Goal: Task Accomplishment & Management: Use online tool/utility

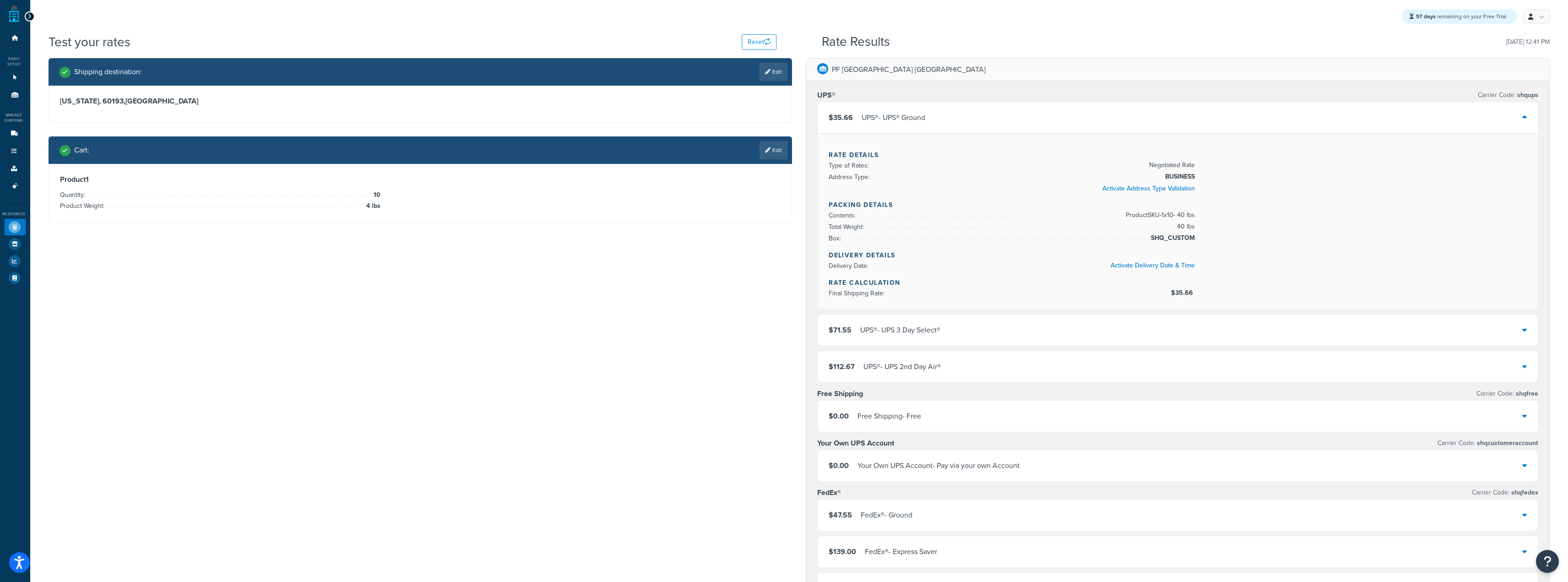
click at [780, 126] on div "$35.66 UPS® - UPS® Ground" at bounding box center [1177, 118] width 720 height 31
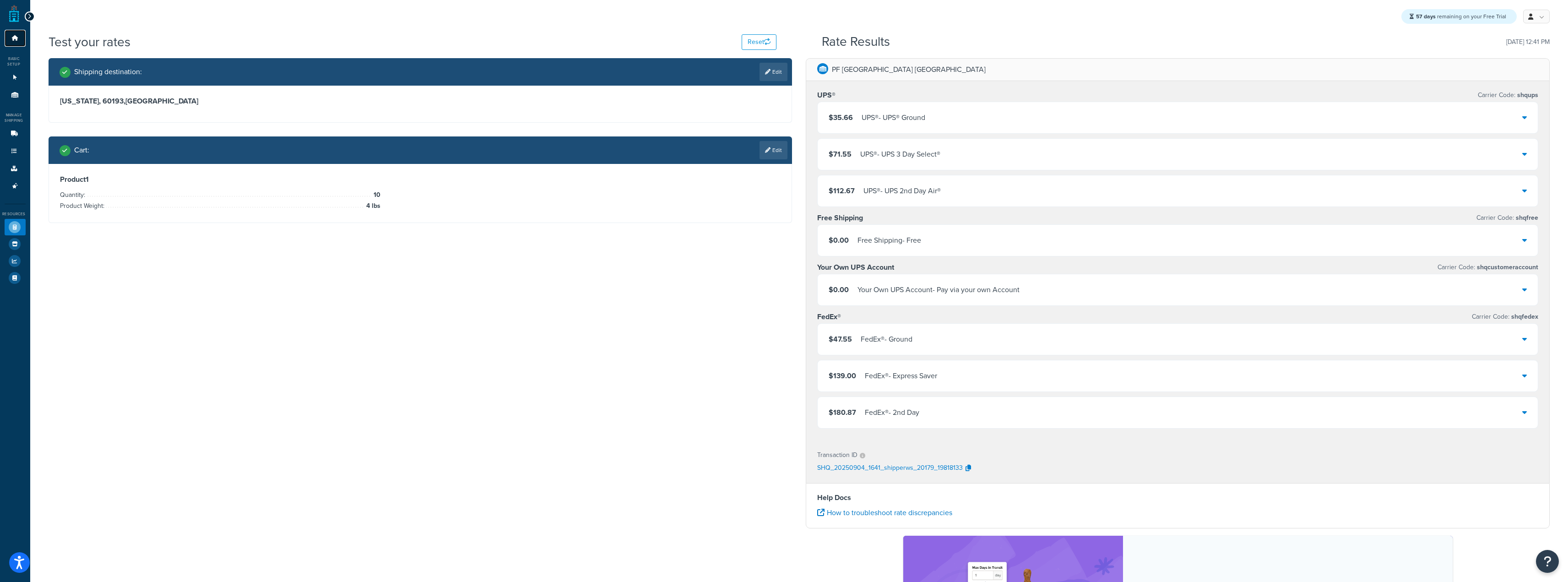
click at [16, 39] on icon at bounding box center [15, 38] width 9 height 6
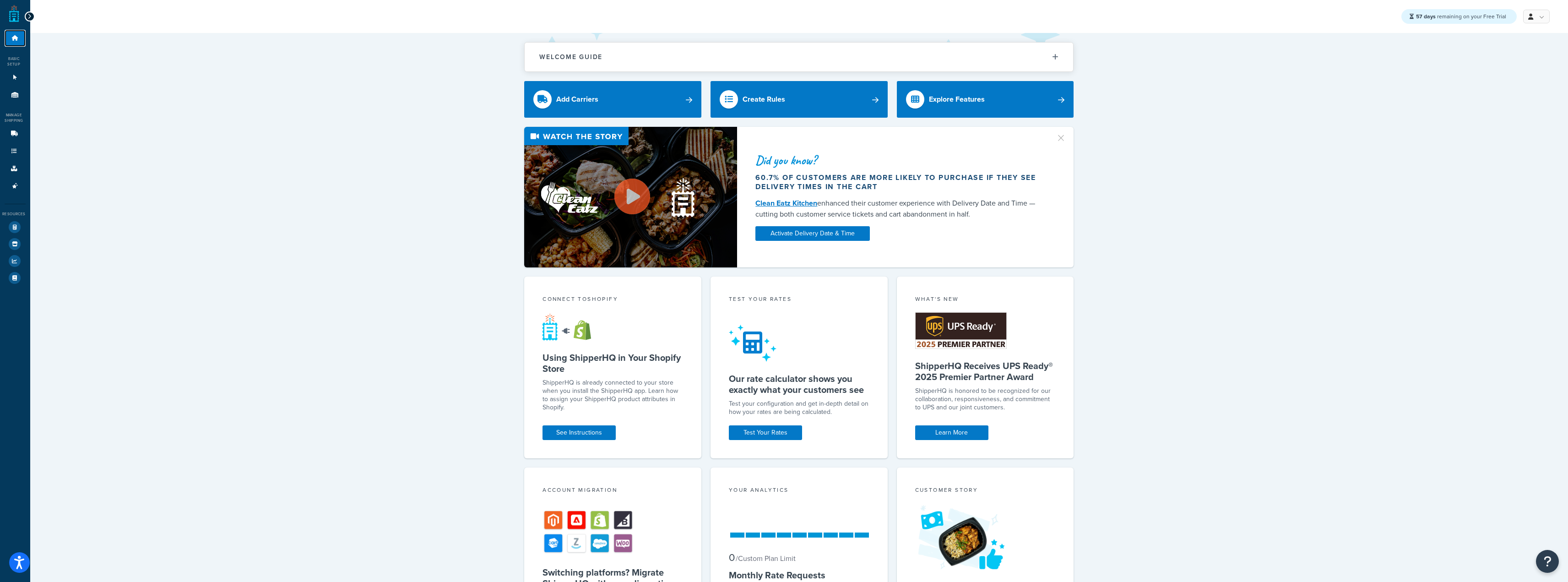
click at [24, 37] on link "Dashboard" at bounding box center [16, 38] width 21 height 17
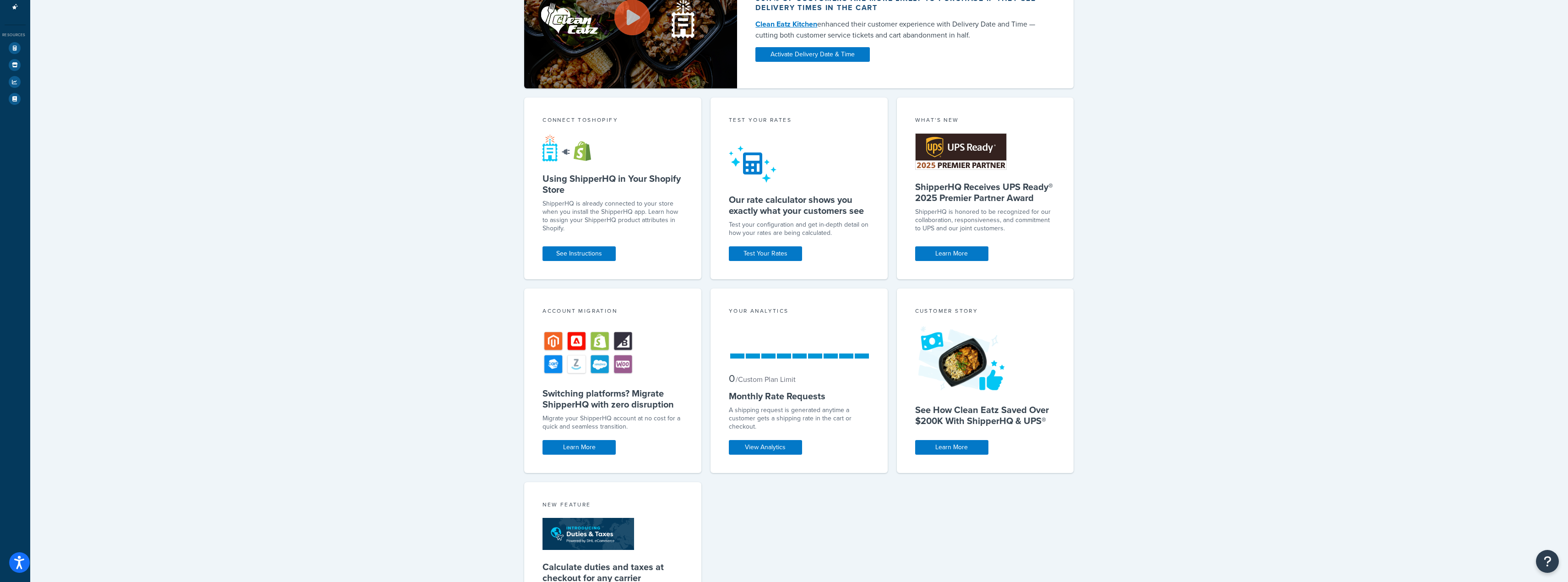
scroll to position [110, 0]
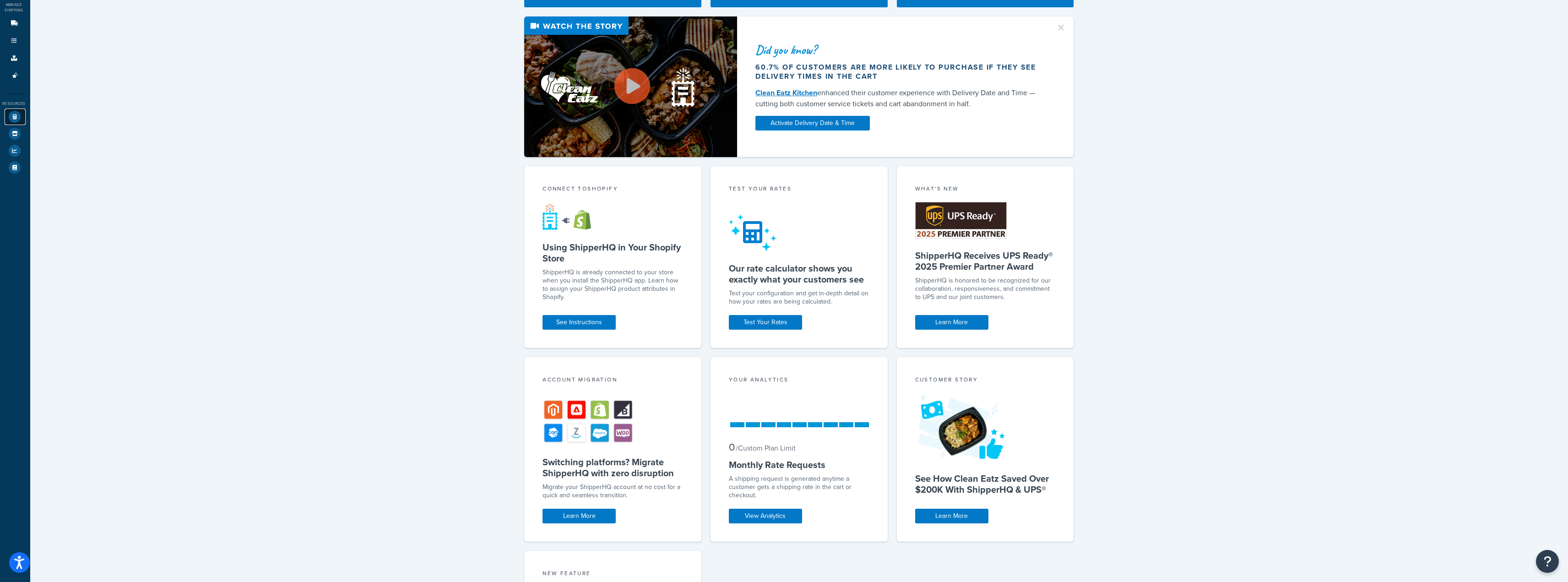
click at [9, 121] on link "Test Your Rates" at bounding box center [16, 117] width 21 height 16
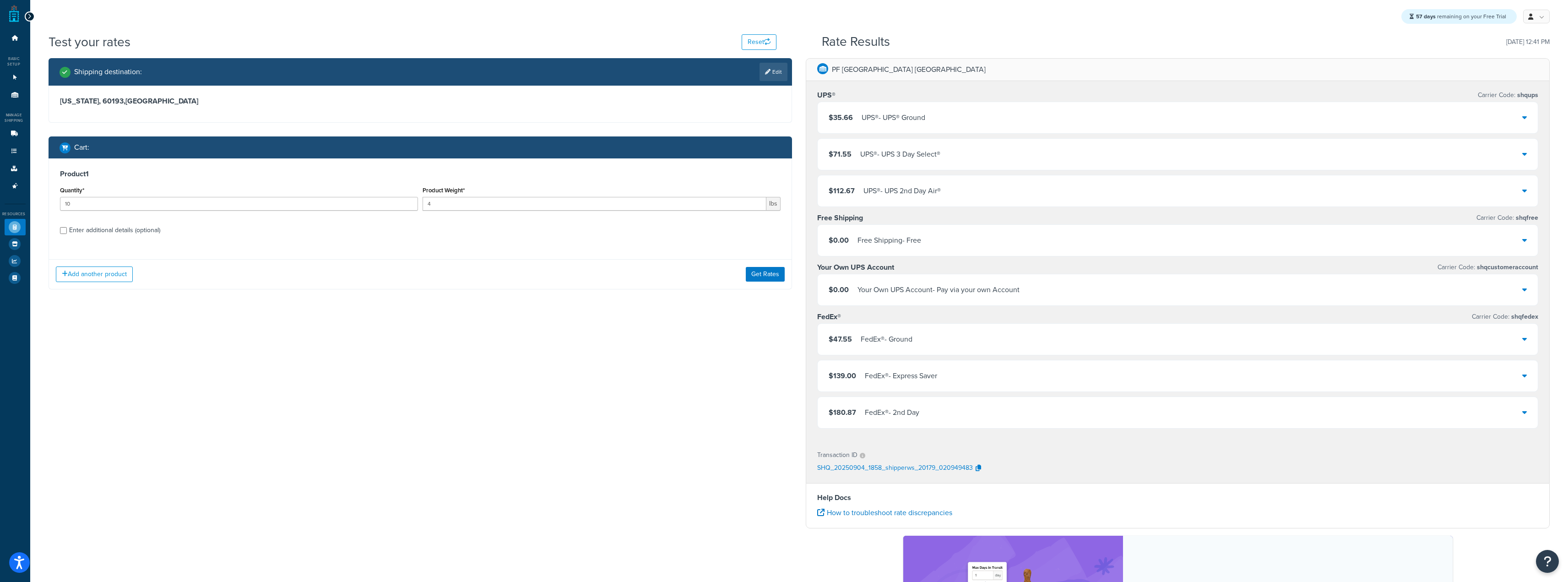
click at [454, 424] on div "Shipping destination : Edit Illinois, 60193 , United States Cart : Product 1 Qu…" at bounding box center [799, 379] width 1515 height 643
click at [16, 78] on icon at bounding box center [15, 77] width 9 height 6
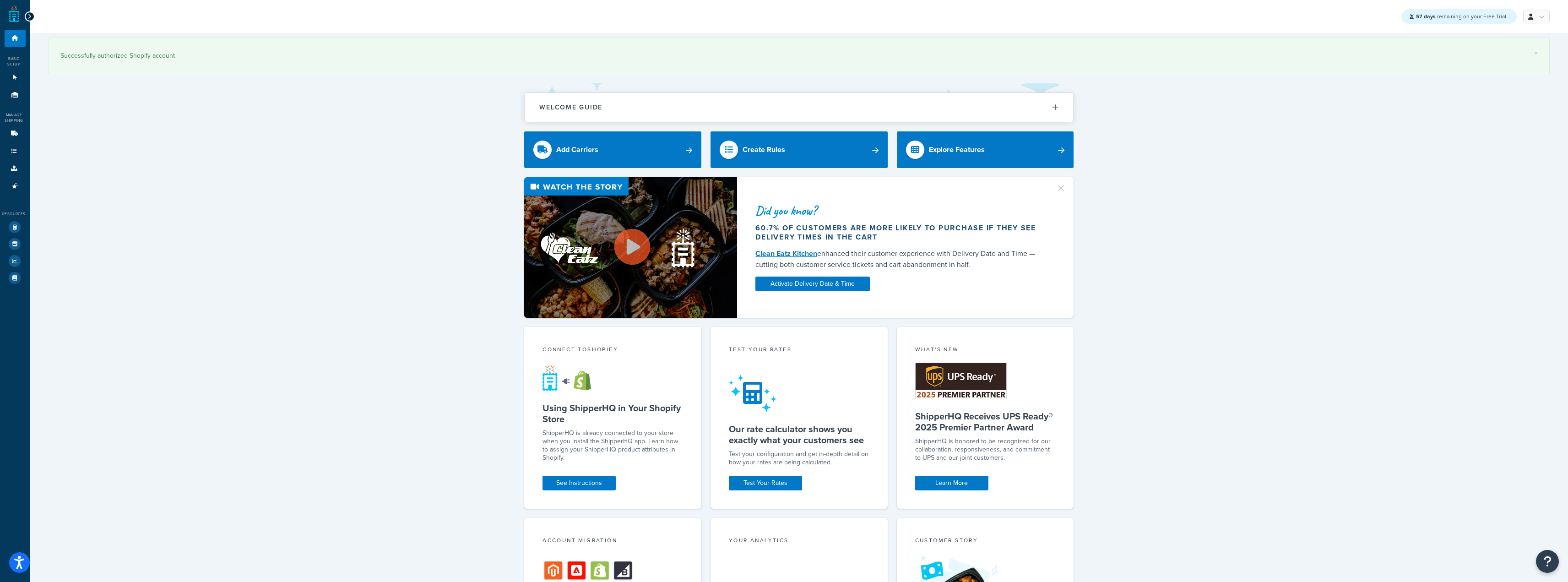
click at [13, 105] on ul "Dashboard Basic Setup Websites 1 Origins 11 Manage Shipping Carriers Carriers A…" at bounding box center [16, 158] width 21 height 257
click at [15, 97] on icon at bounding box center [15, 95] width 9 height 6
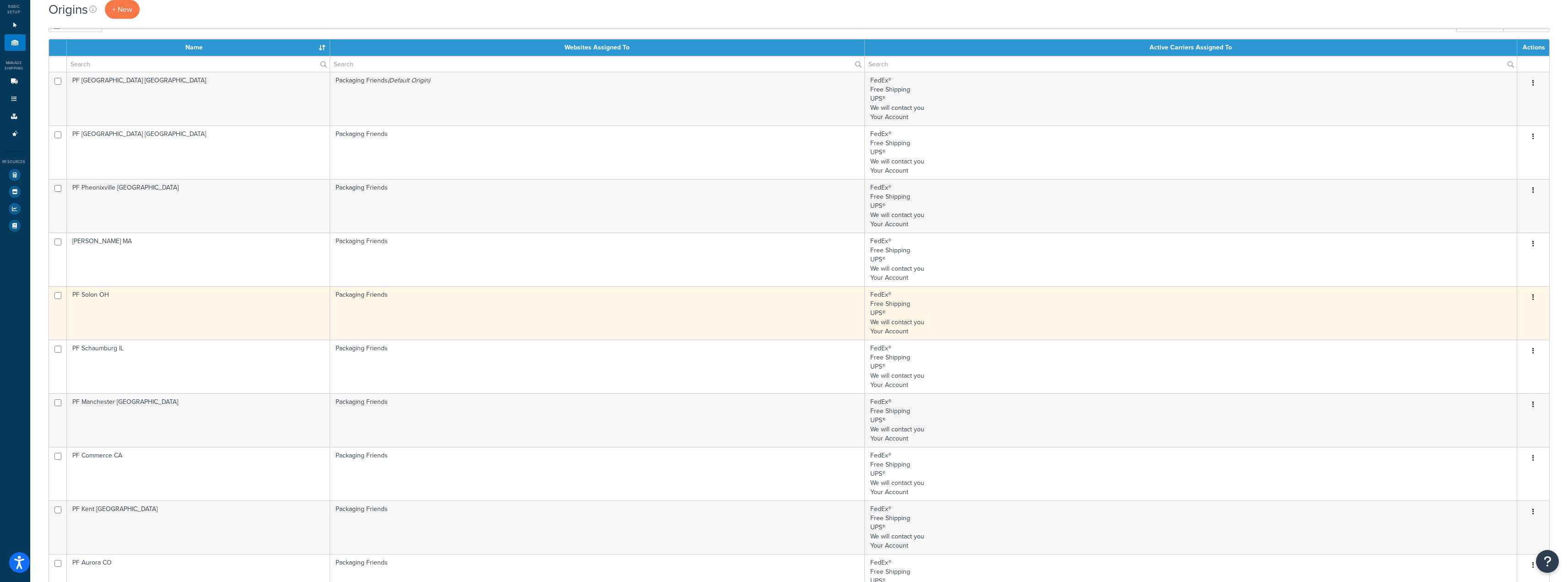
scroll to position [92, 0]
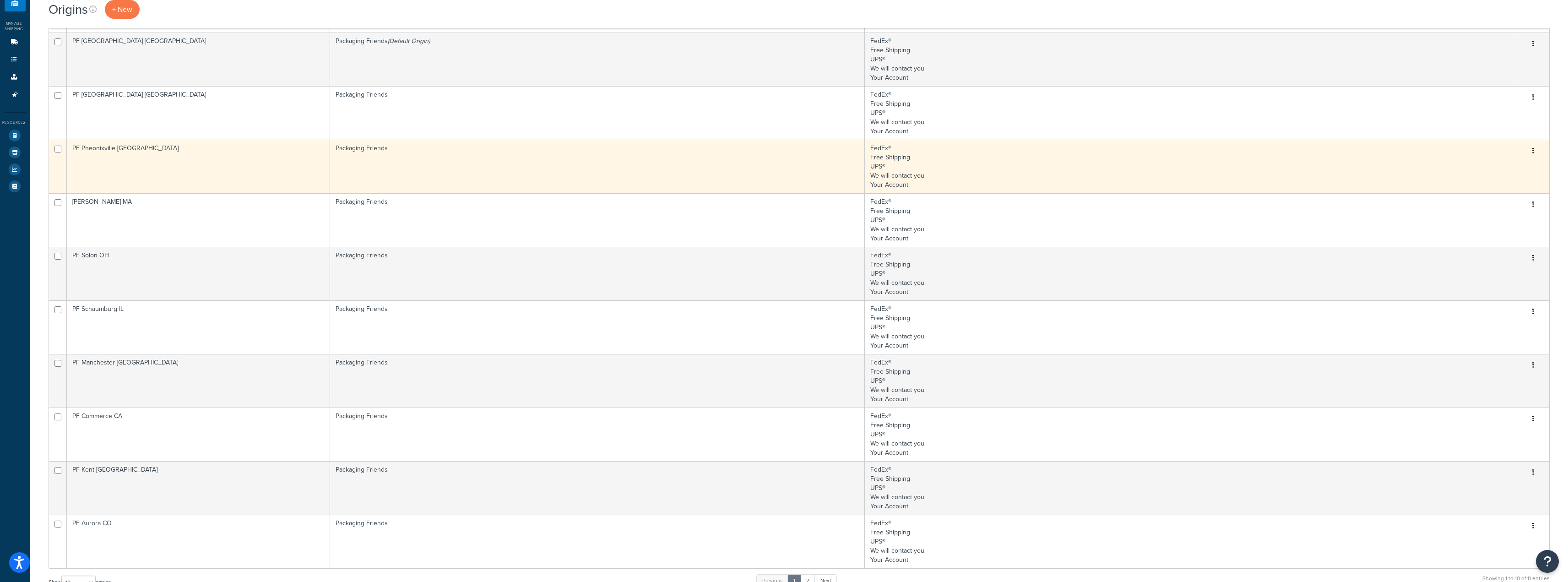
click at [203, 167] on td "PF Pheonixville PA" at bounding box center [199, 167] width 264 height 54
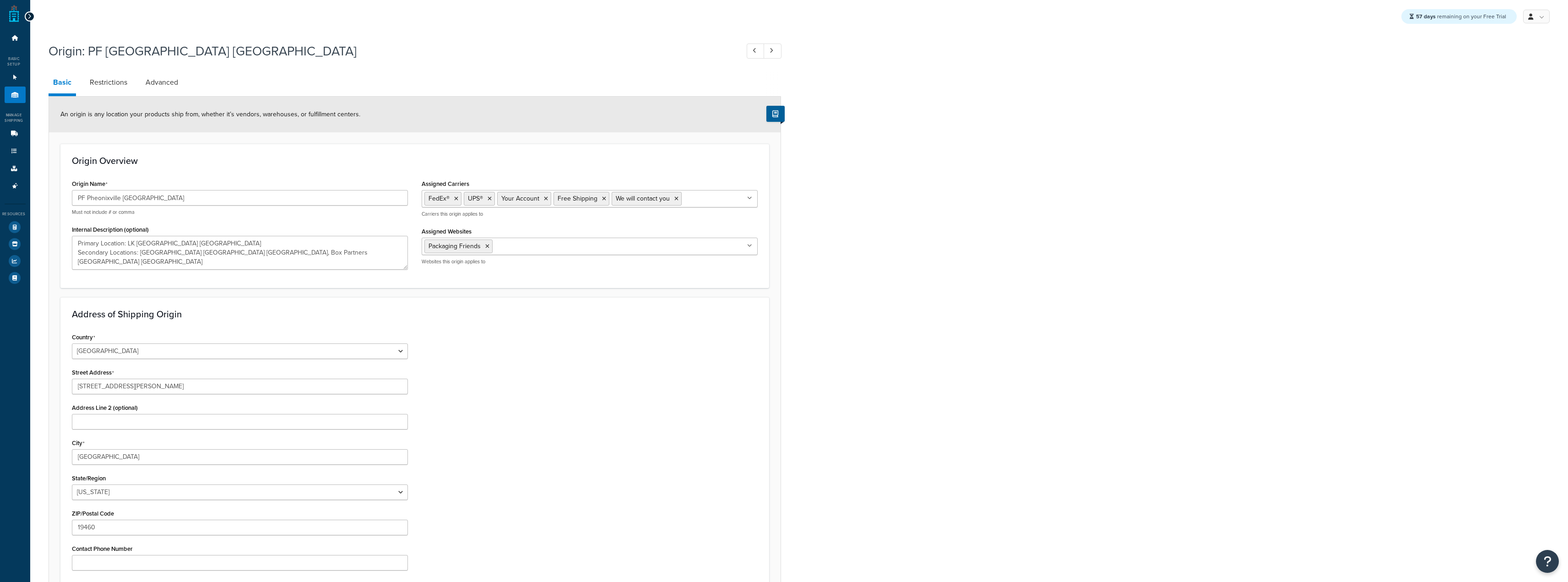
select select "38"
click at [338, 259] on textarea "Primary Location: LK Pheonixville PA Secondary Locations: Royal Bags Brooklyn N…" at bounding box center [239, 253] width 336 height 34
paste textarea "Impackt Piscataway NJ"
type textarea "Primary Location: LK Pheonixville PA Secondary Locations: Royal Bags Brooklyn N…"
click at [407, 291] on form "An origin is any location your products ship from, whether it’s vendors, wareho…" at bounding box center [414, 389] width 731 height 585
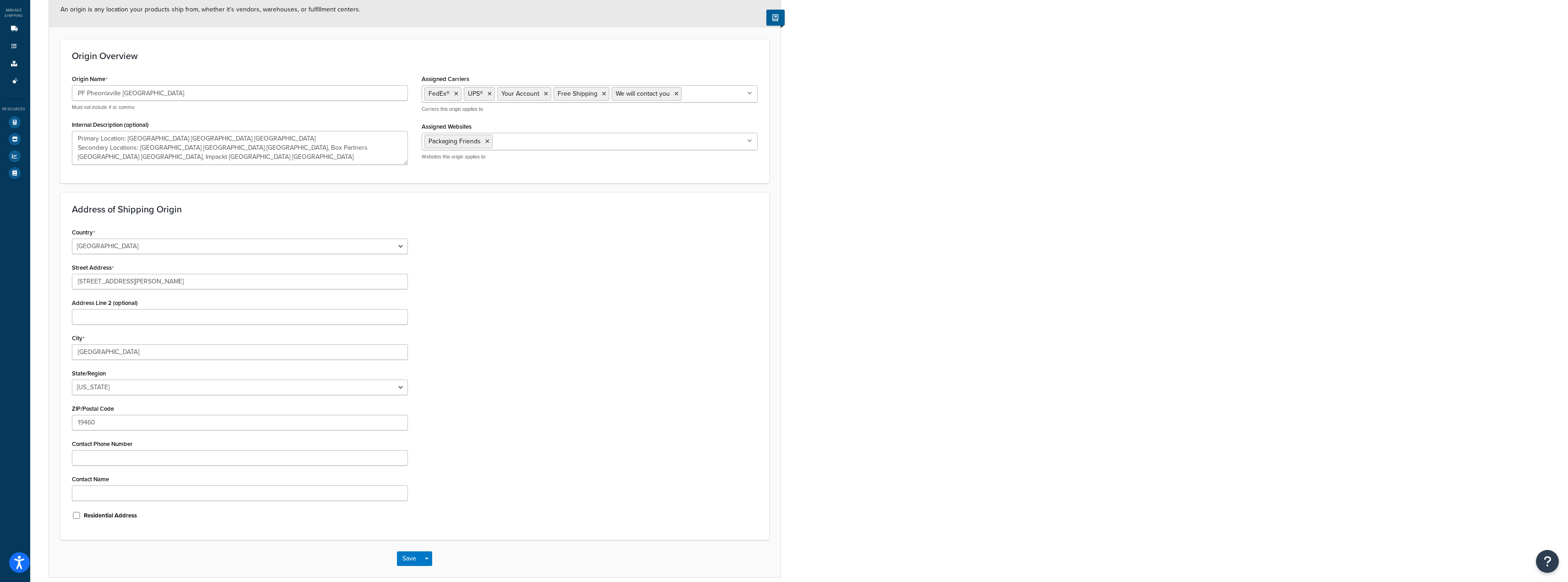
scroll to position [137, 0]
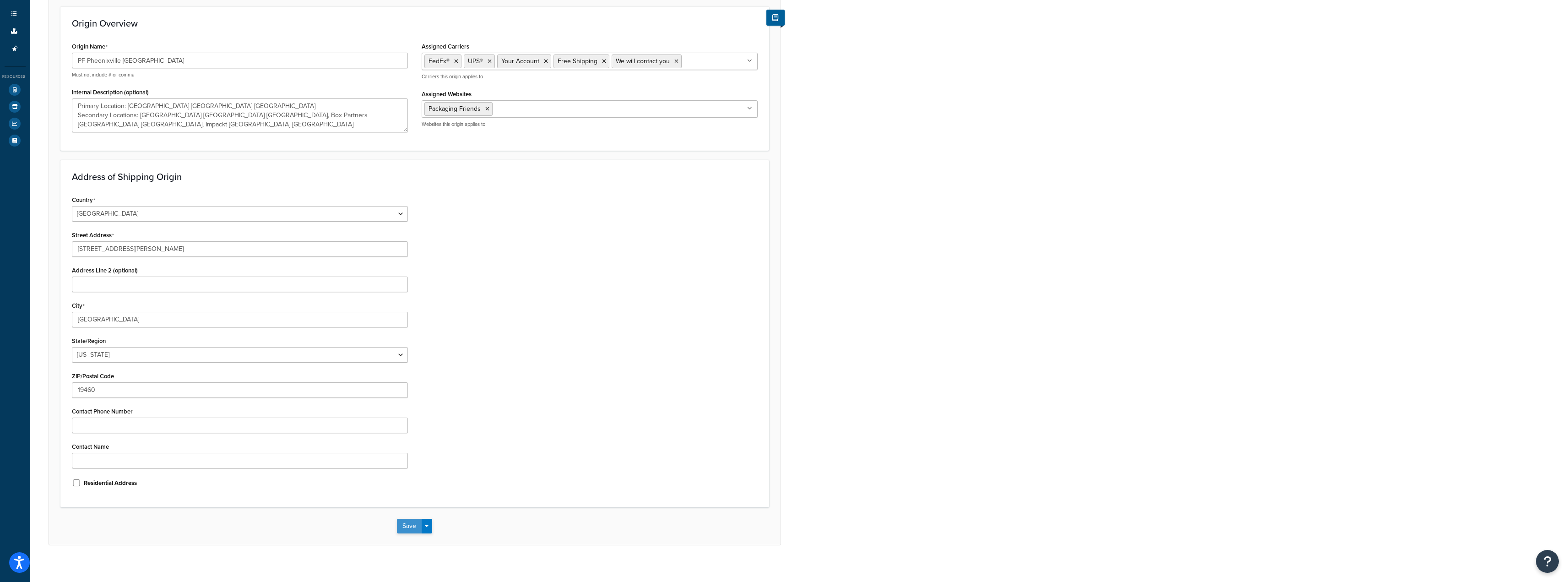
click at [413, 522] on button "Save" at bounding box center [409, 526] width 25 height 15
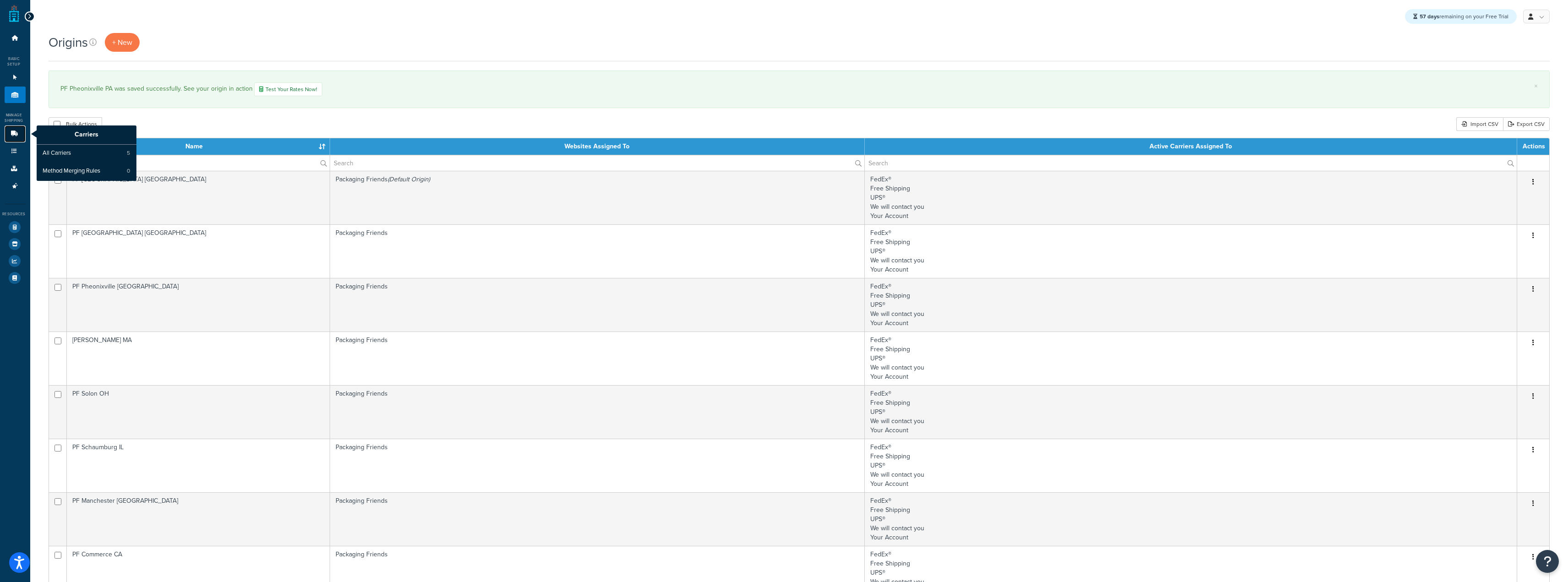
click at [10, 131] on link "Carriers" at bounding box center [16, 134] width 21 height 17
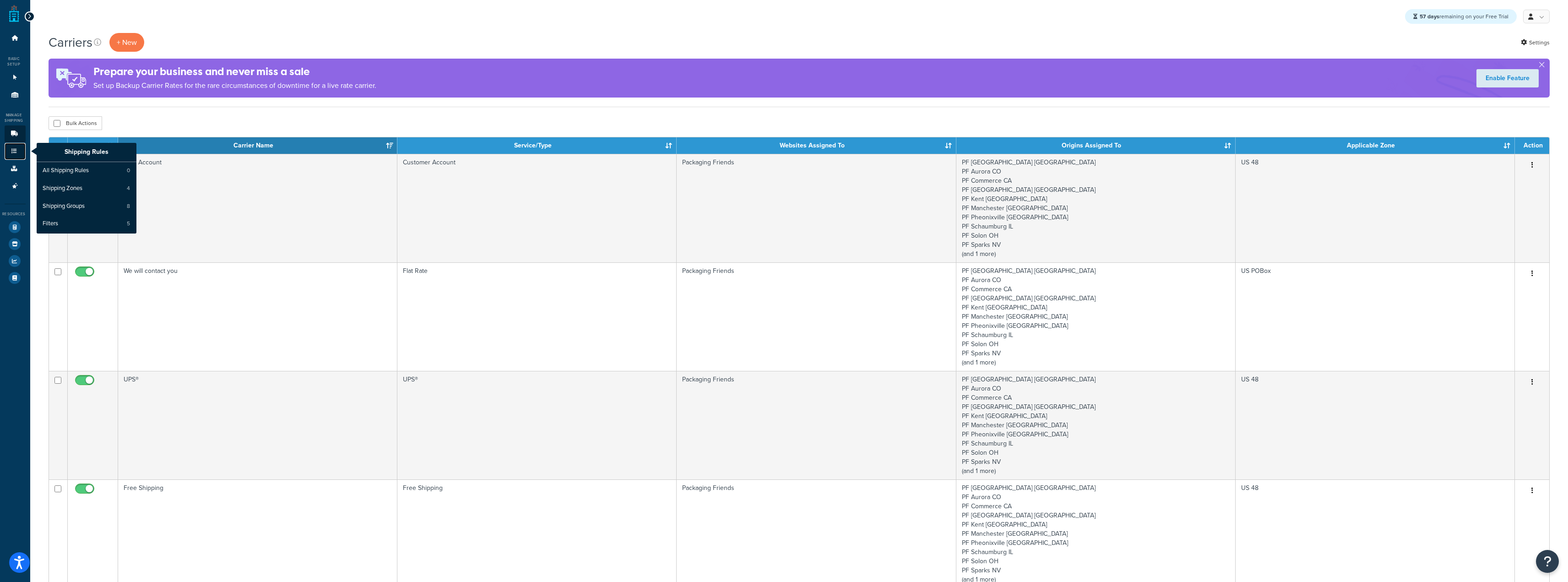
click at [12, 150] on icon at bounding box center [14, 151] width 9 height 6
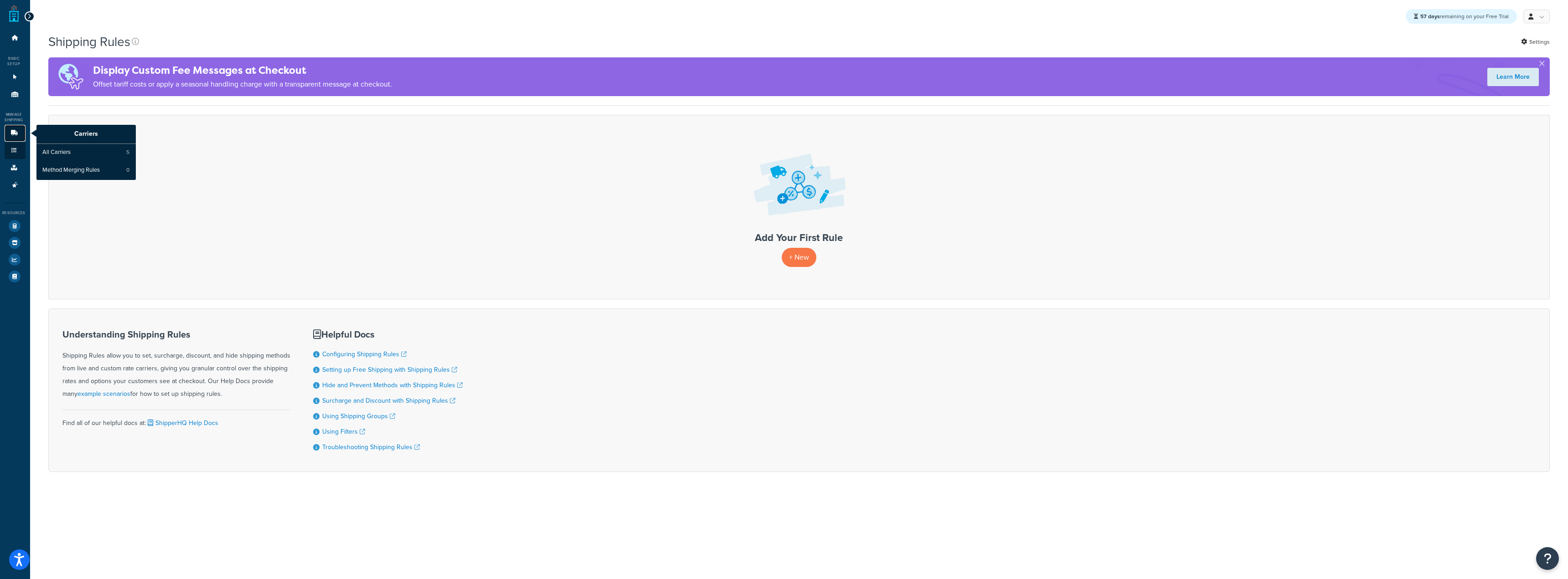
click at [7, 130] on link "Carriers" at bounding box center [15, 133] width 21 height 17
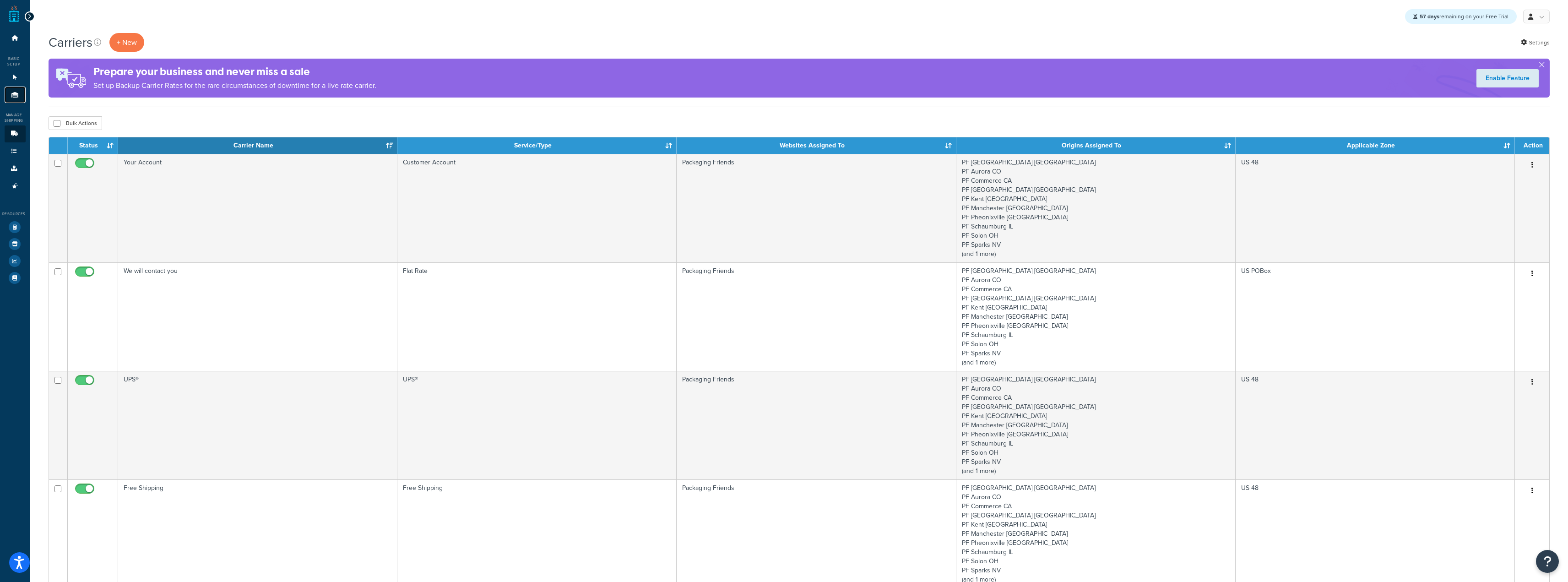
click at [17, 92] on icon at bounding box center [15, 95] width 9 height 6
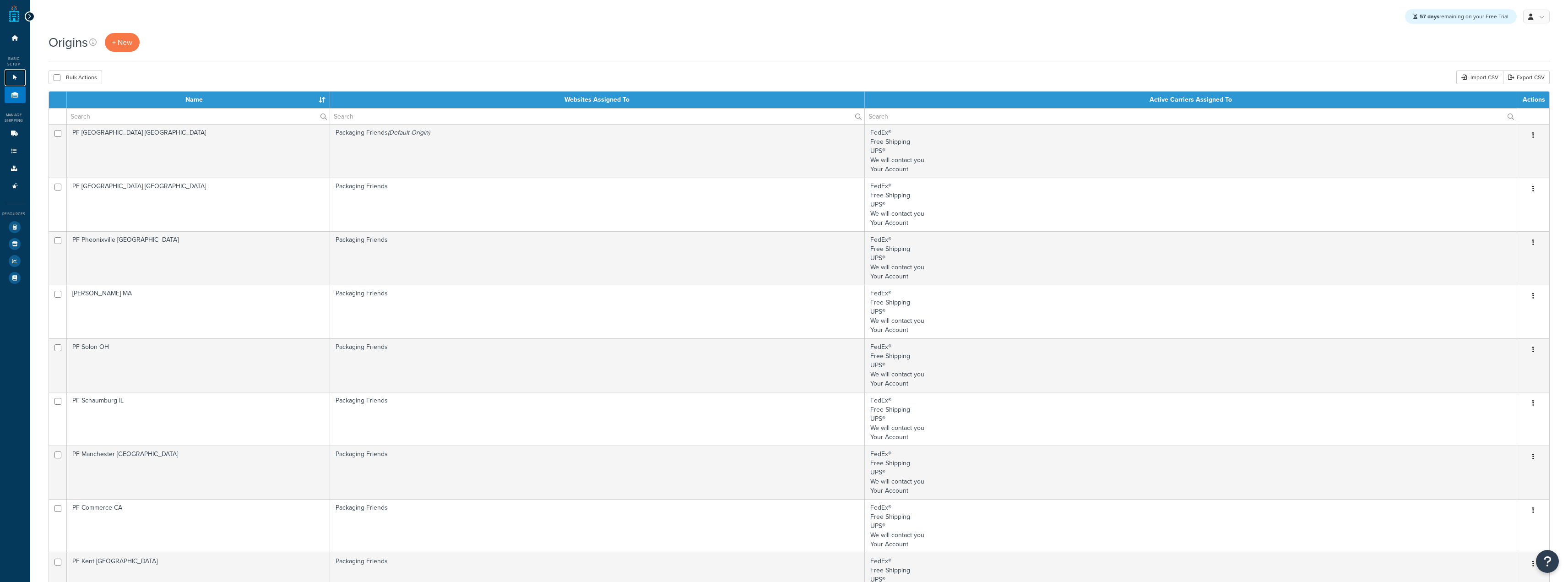
click at [13, 77] on icon at bounding box center [15, 77] width 9 height 6
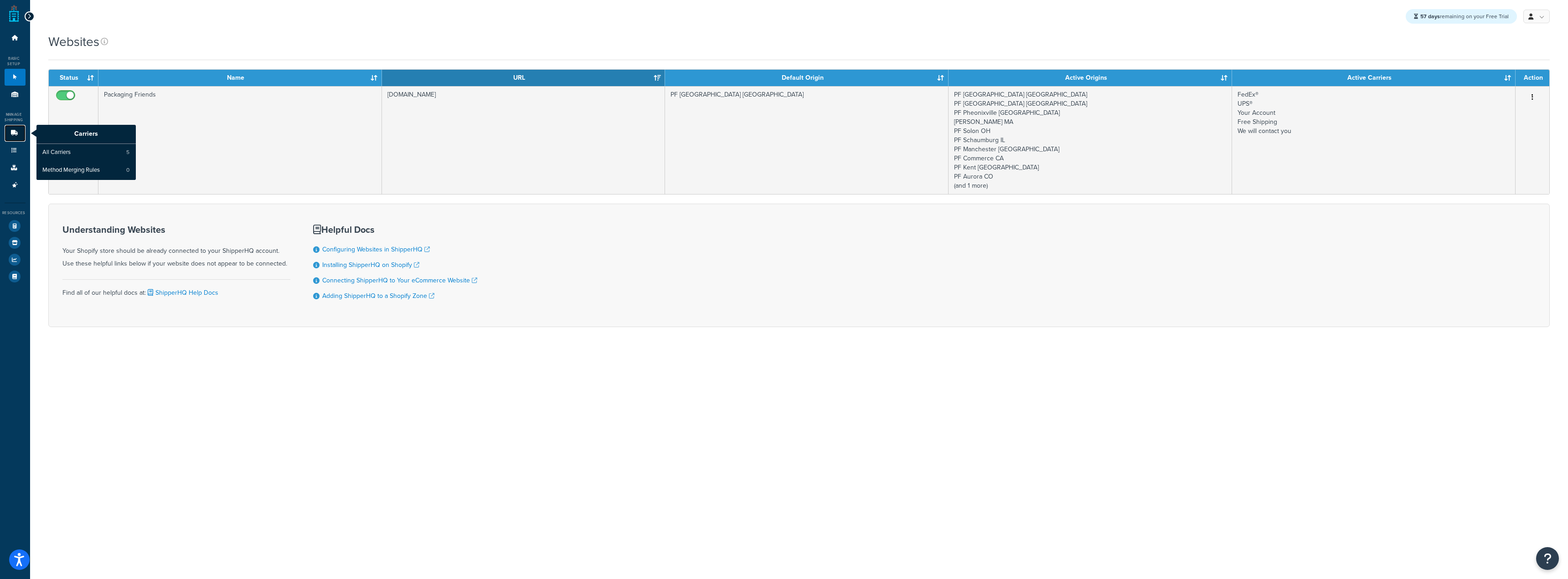
click at [15, 139] on link "Carriers" at bounding box center [15, 133] width 21 height 17
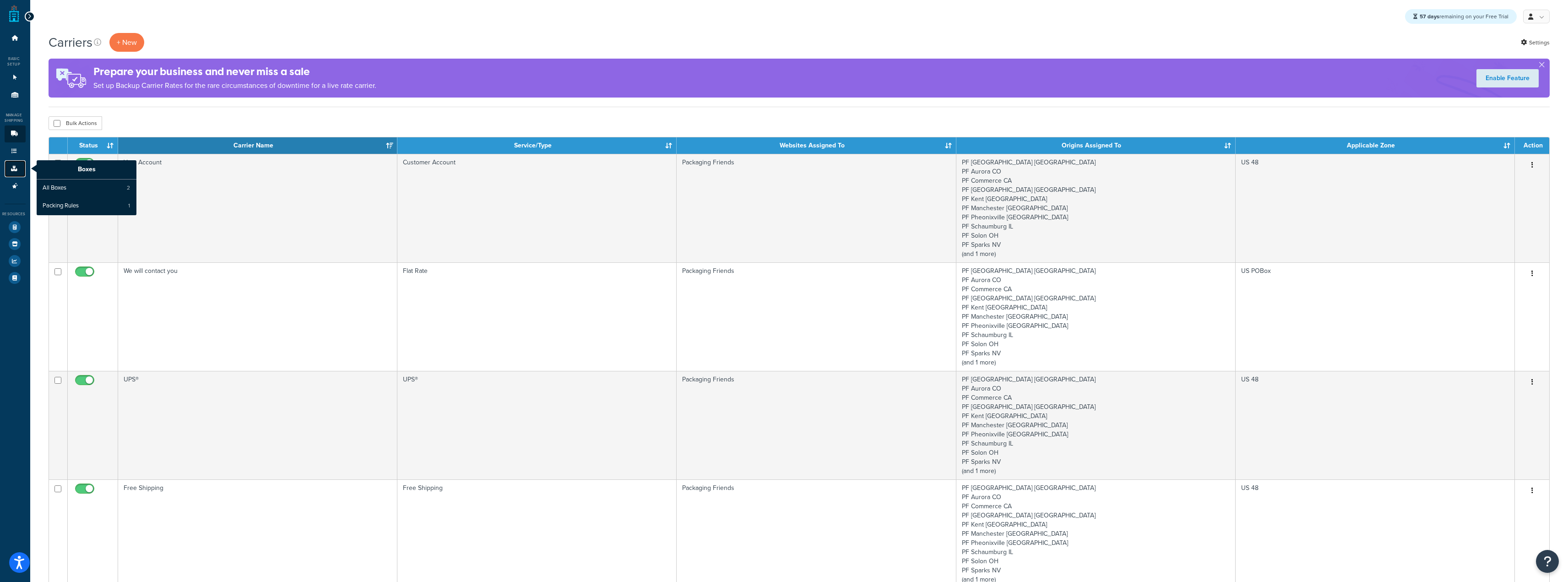
click at [17, 163] on link "Boxes" at bounding box center [16, 168] width 21 height 17
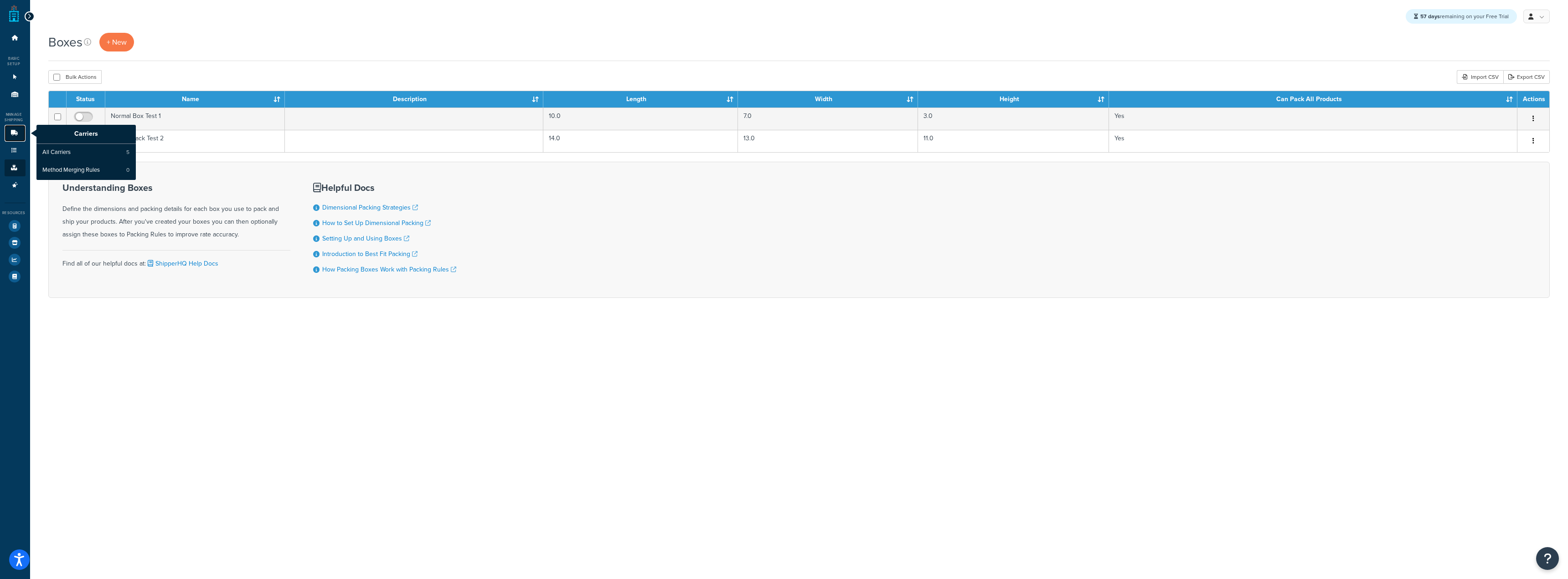
click at [19, 134] on link "Carriers" at bounding box center [15, 133] width 21 height 17
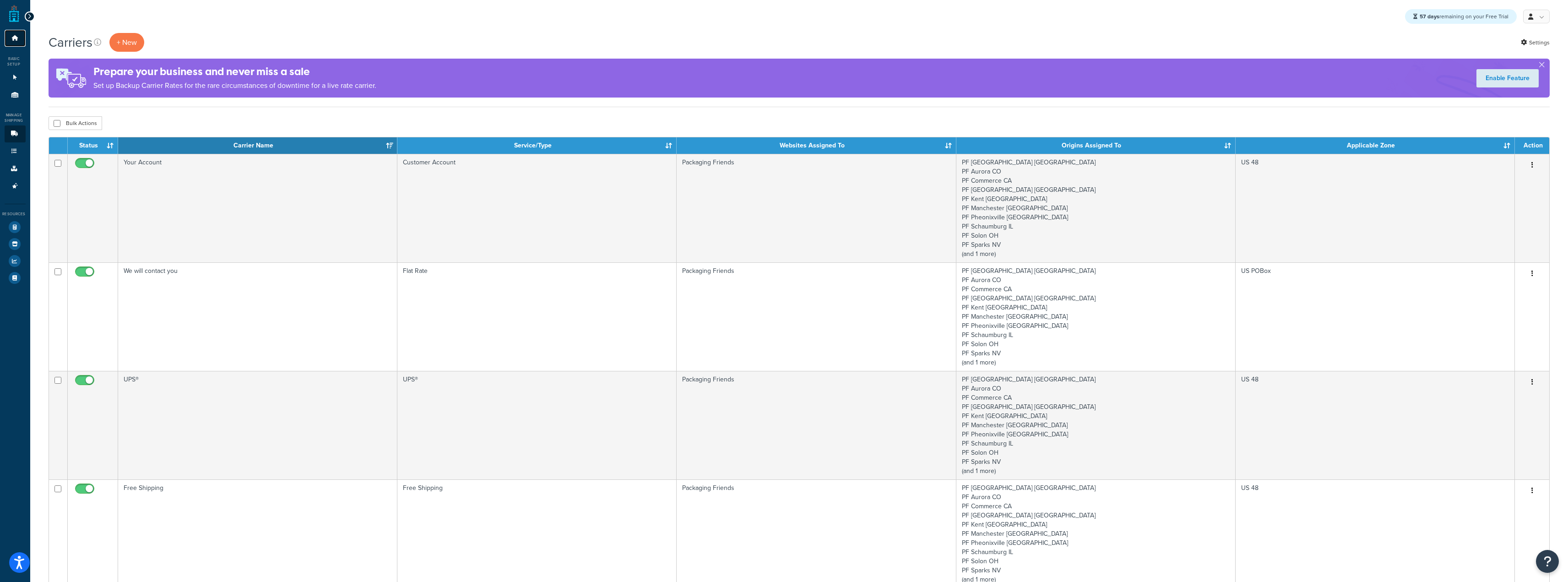
click at [16, 38] on icon at bounding box center [15, 38] width 9 height 6
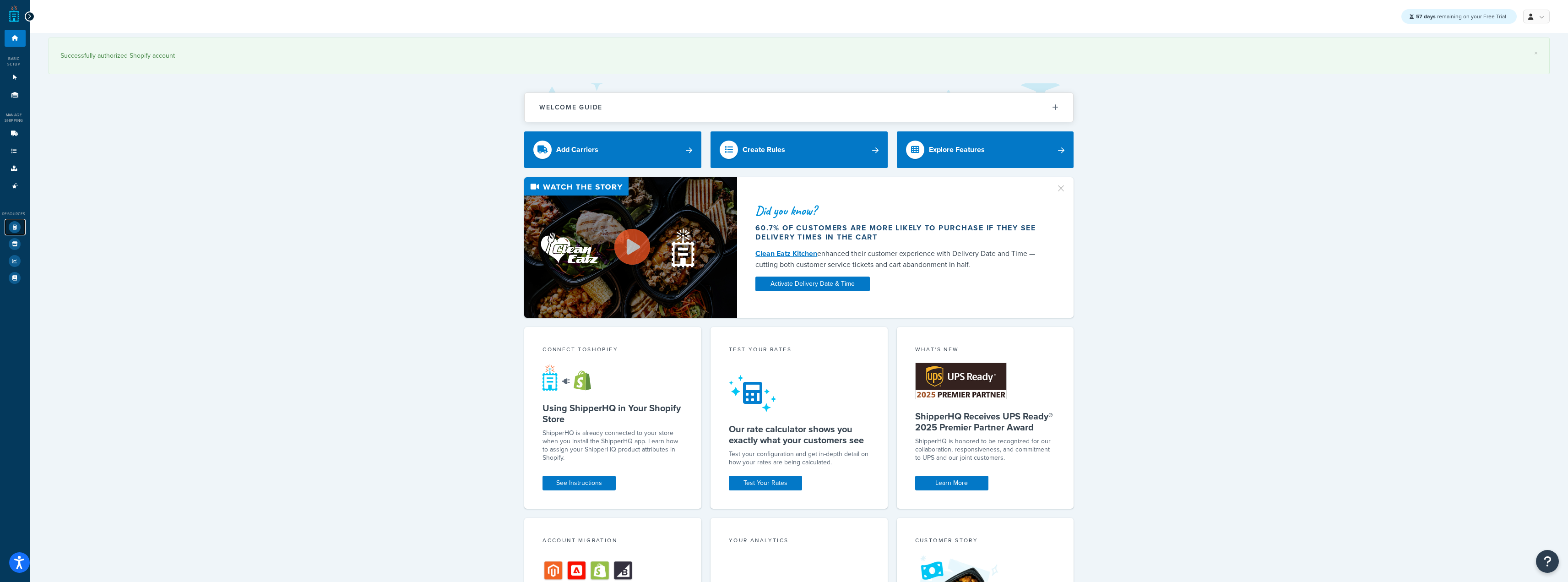
click at [19, 226] on icon at bounding box center [15, 227] width 12 height 12
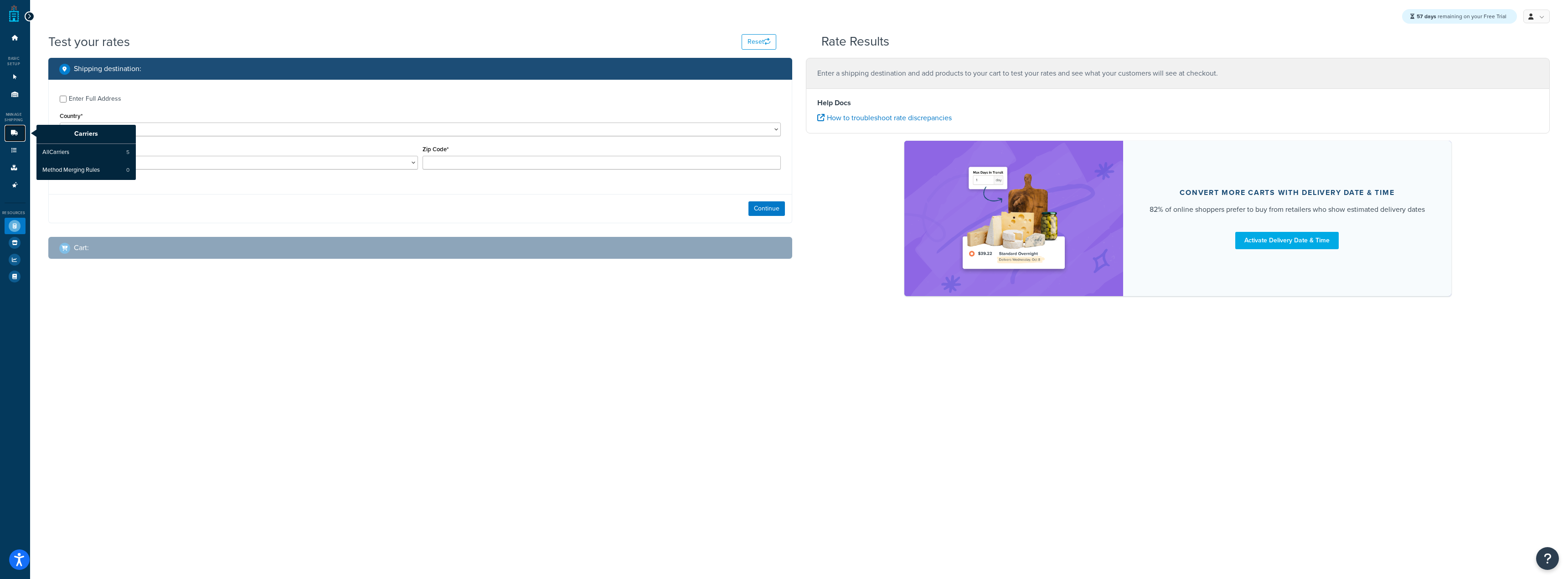
click at [20, 131] on link "Carriers" at bounding box center [15, 133] width 21 height 17
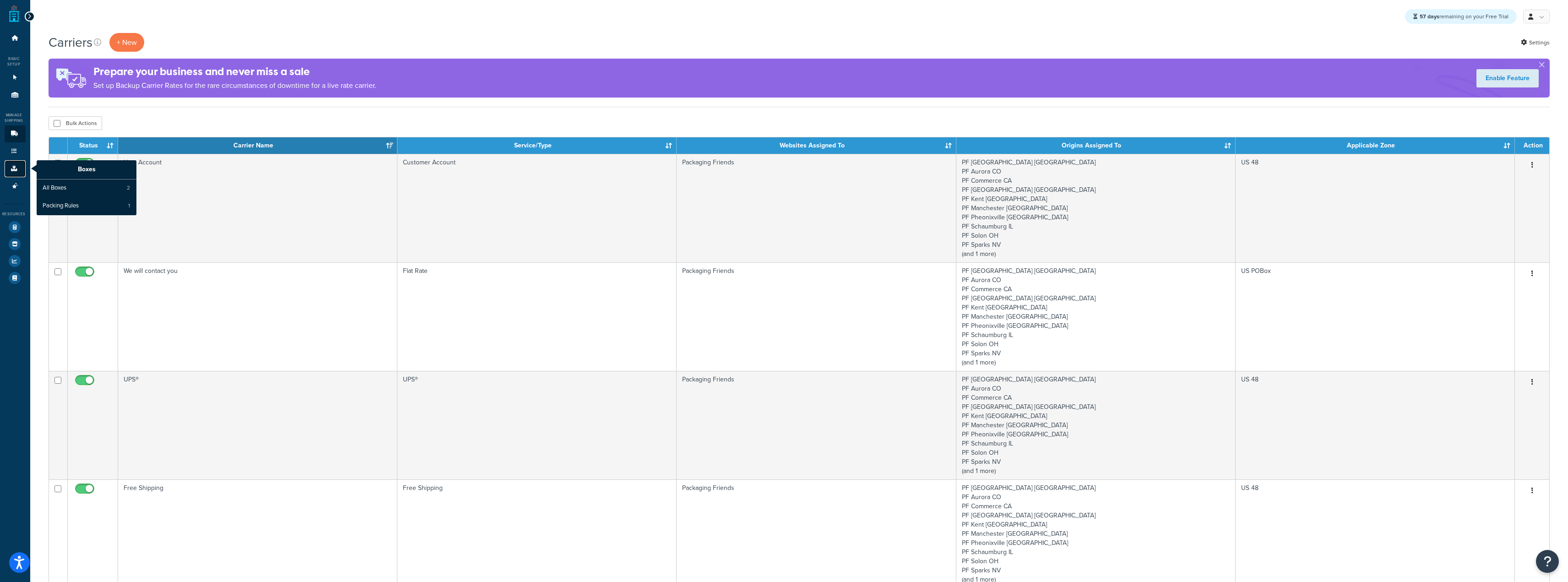
click at [15, 162] on link "Boxes" at bounding box center [16, 168] width 21 height 17
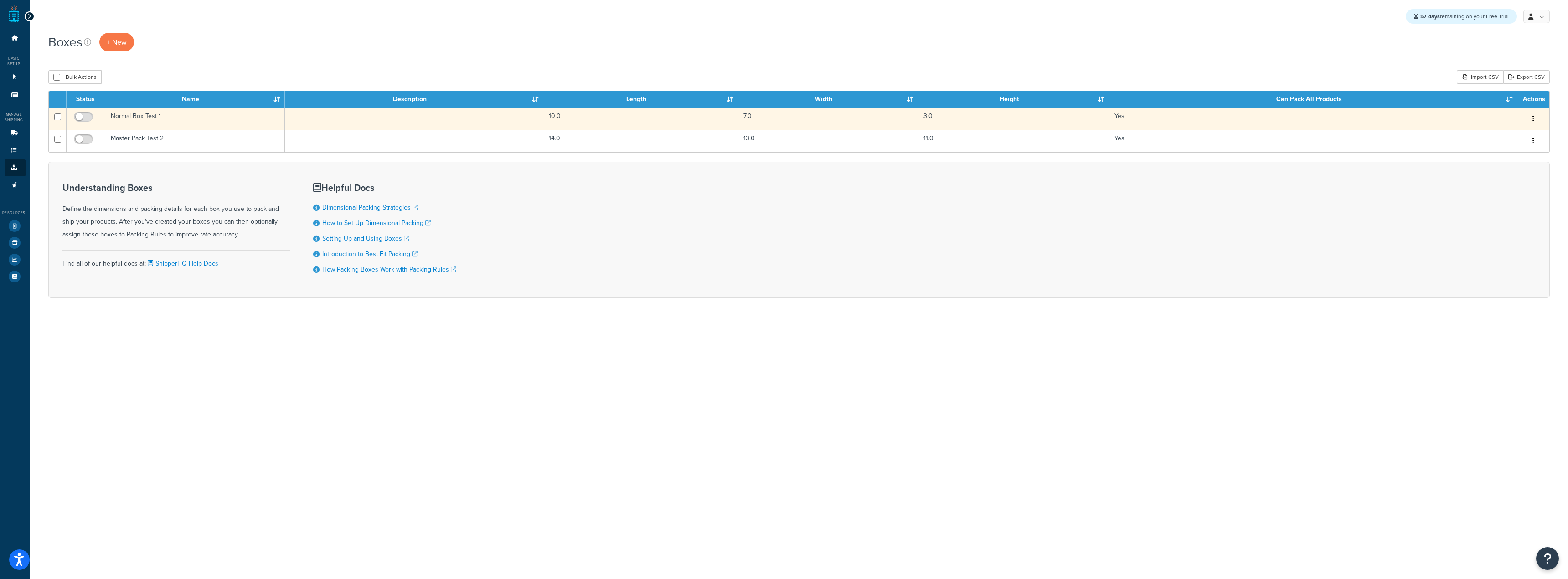
click at [182, 118] on td "Normal Box Test 1" at bounding box center [194, 118] width 180 height 22
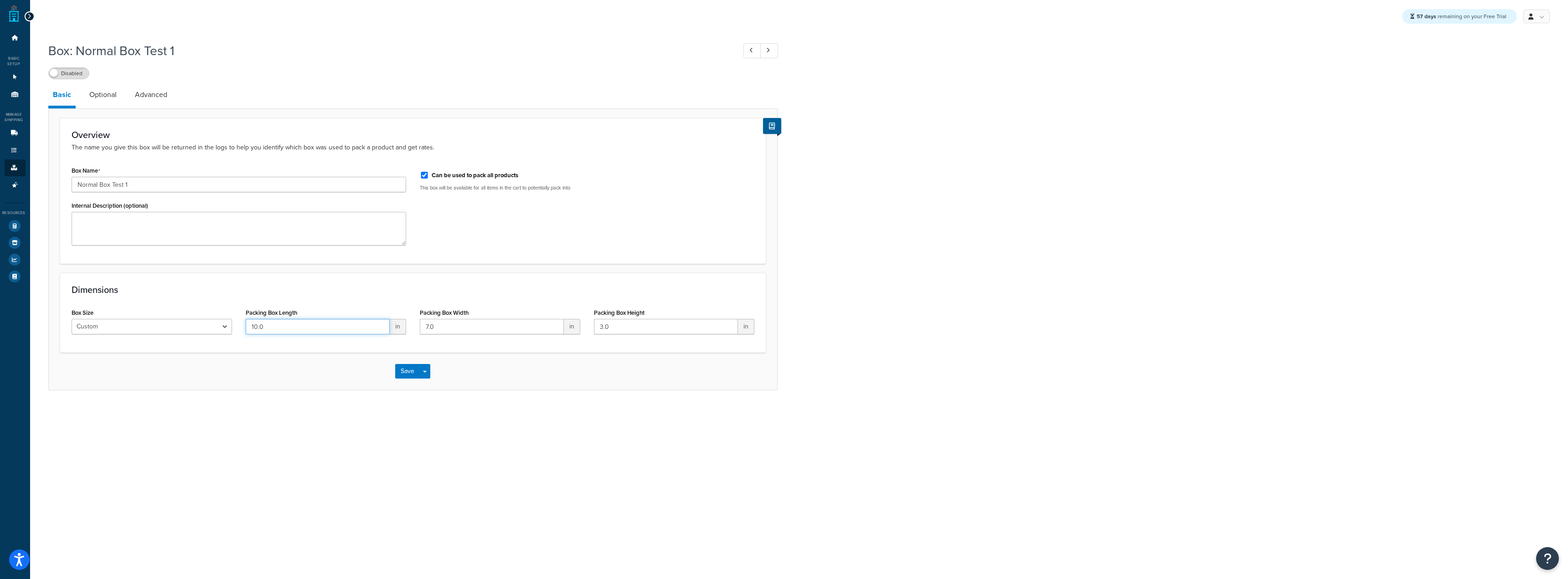
click at [377, 333] on input "10.0" at bounding box center [317, 326] width 144 height 15
click at [529, 332] on input "7.0" at bounding box center [491, 326] width 144 height 15
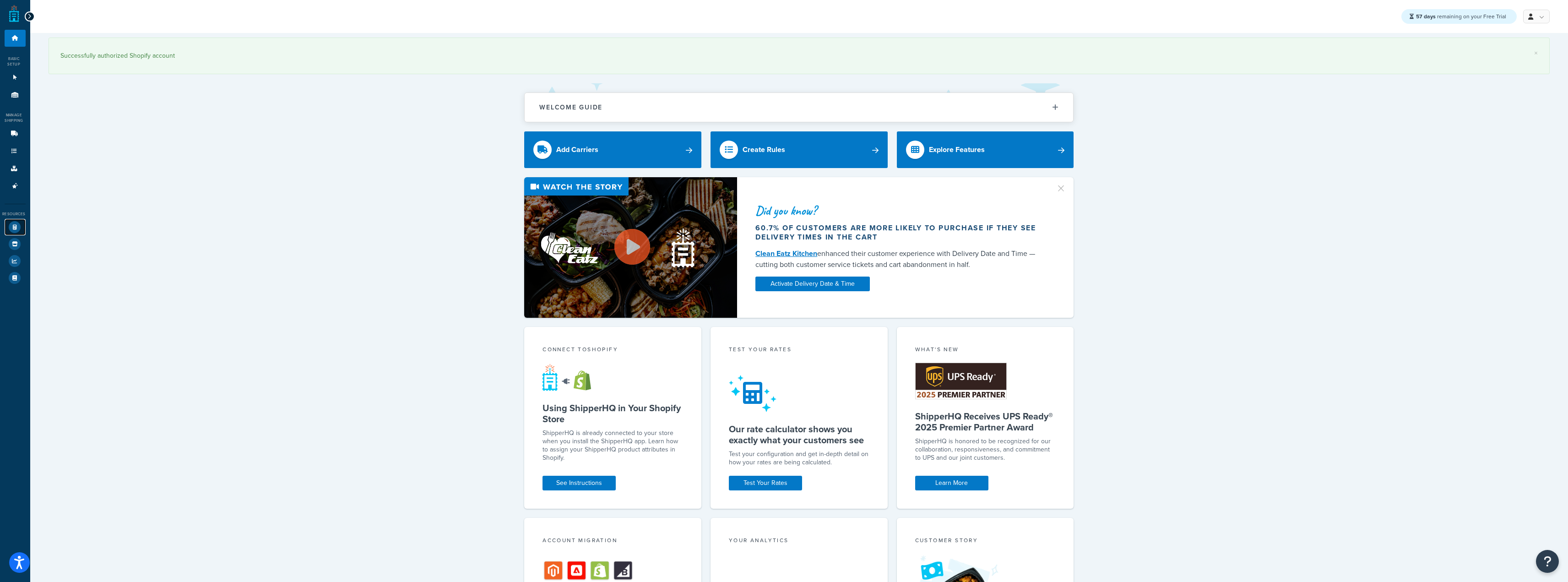
click at [8, 226] on link "Test Your Rates" at bounding box center [16, 227] width 21 height 16
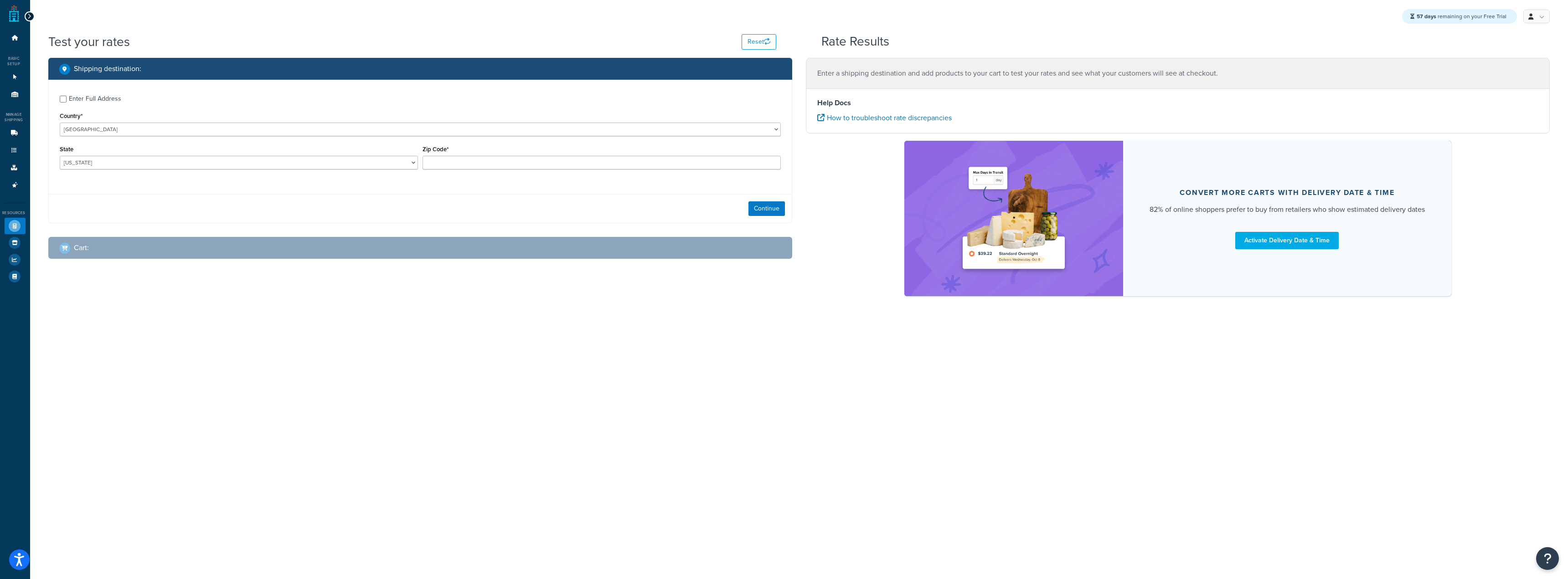
drag, startPoint x: 640, startPoint y: 206, endPoint x: 652, endPoint y: 207, distance: 12.0
click at [640, 206] on div "Continue" at bounding box center [420, 208] width 743 height 28
click at [576, 164] on input "Zip Code*" at bounding box center [601, 163] width 358 height 14
type input "60193"
select select "IL"
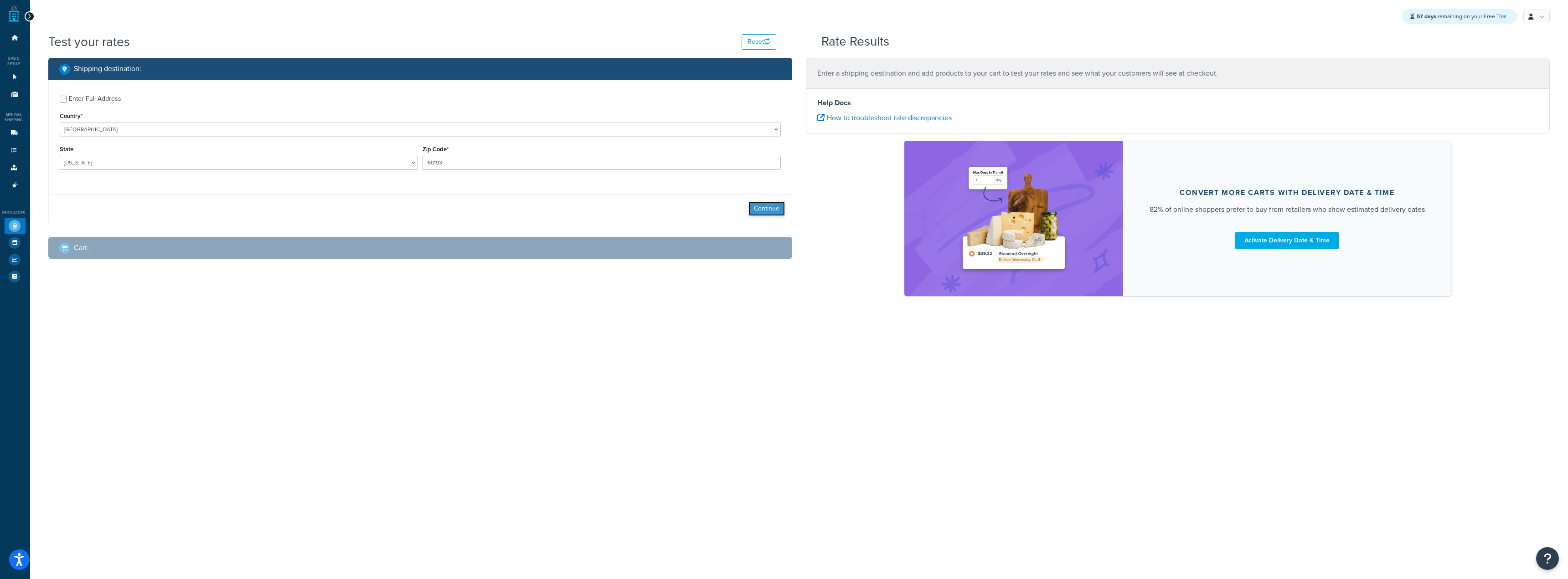
click at [754, 213] on button "Continue" at bounding box center [766, 209] width 37 height 15
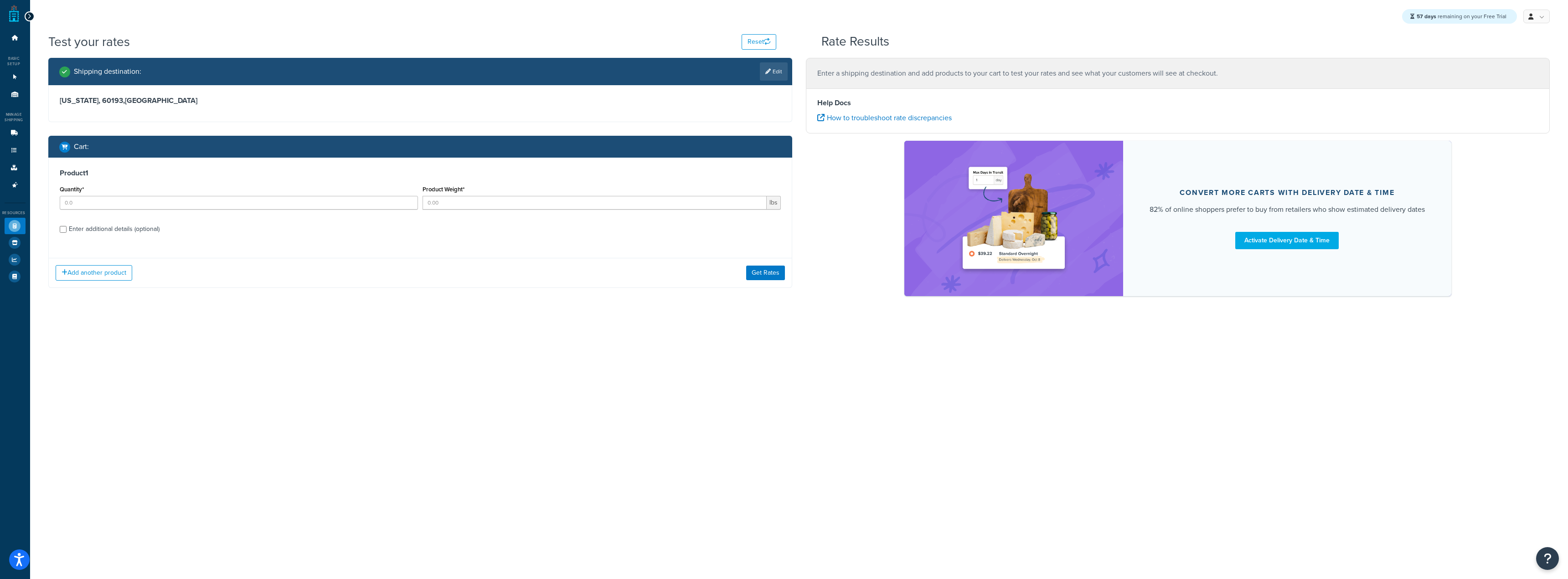
click at [344, 194] on div "Quantity*" at bounding box center [238, 196] width 358 height 26
click at [351, 202] on input "Quantity*" at bounding box center [238, 202] width 358 height 14
type input "1"
click at [451, 209] on input "Product Weight*" at bounding box center [594, 202] width 344 height 14
type input "46.1"
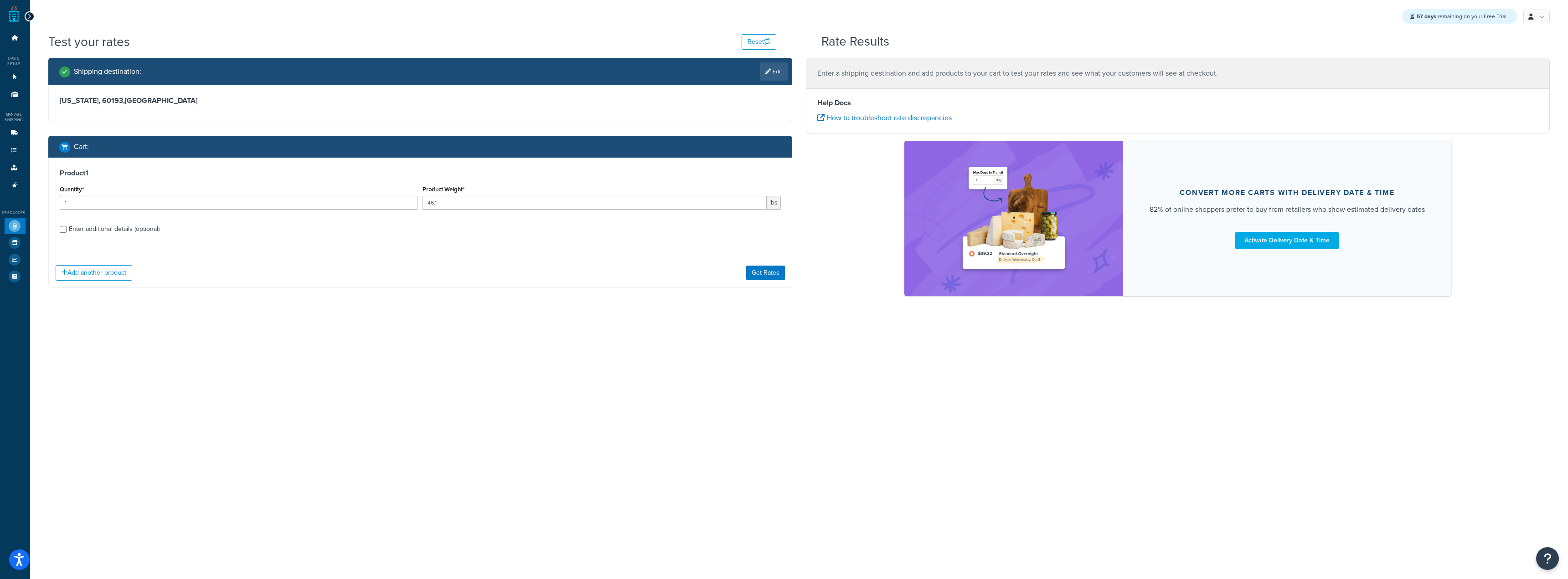
click at [109, 232] on div "Enter additional details (optional)" at bounding box center [115, 229] width 91 height 13
click at [67, 232] on input "Enter additional details (optional)" at bounding box center [63, 229] width 7 height 7
checkbox input "true"
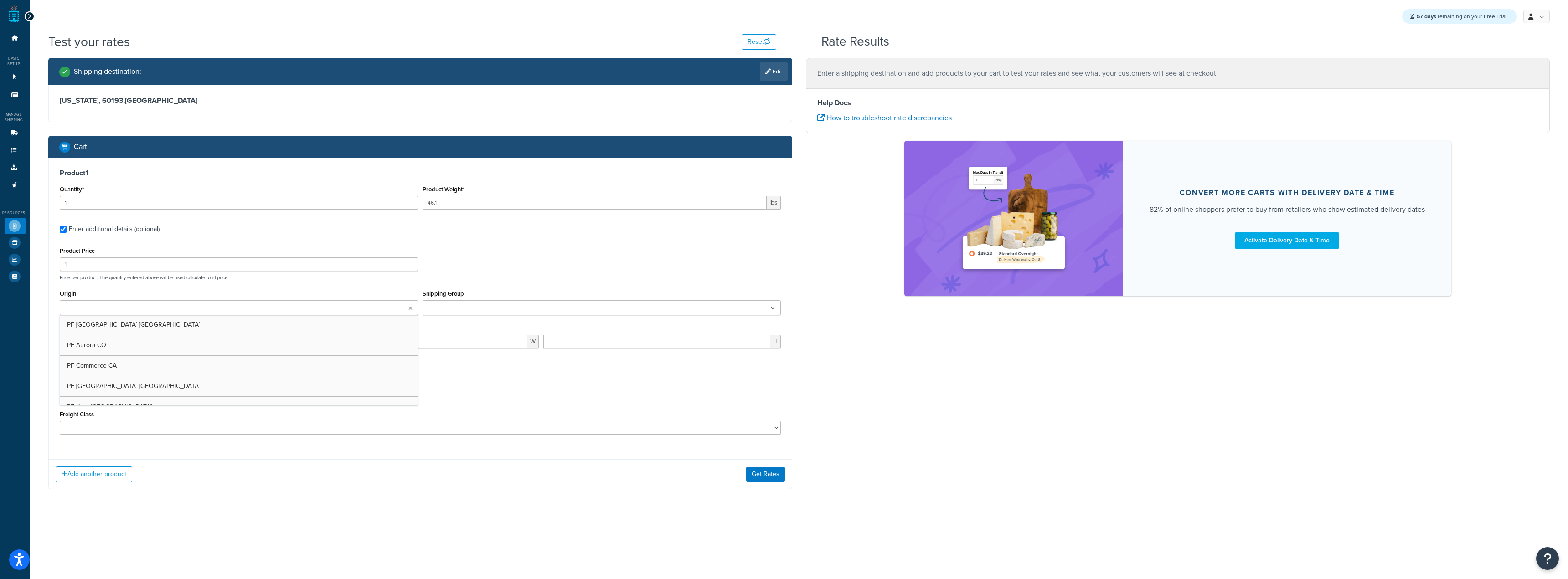
click at [342, 314] on ul at bounding box center [238, 307] width 358 height 15
click at [204, 310] on icon at bounding box center [206, 309] width 4 height 6
click at [311, 285] on div "Product Price 1 Price per product. The quantity entered above will be used calc…" at bounding box center [420, 342] width 721 height 194
click at [493, 307] on input "Shipping Group" at bounding box center [465, 308] width 81 height 10
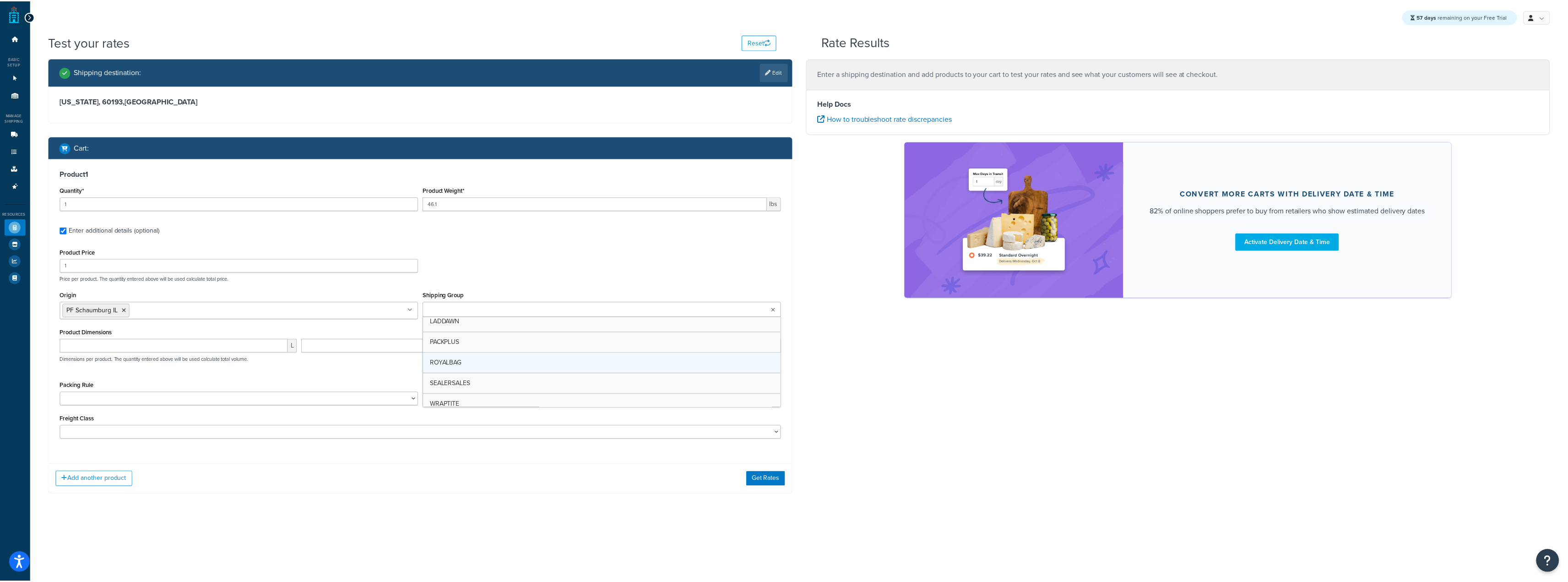
scroll to position [0, 0]
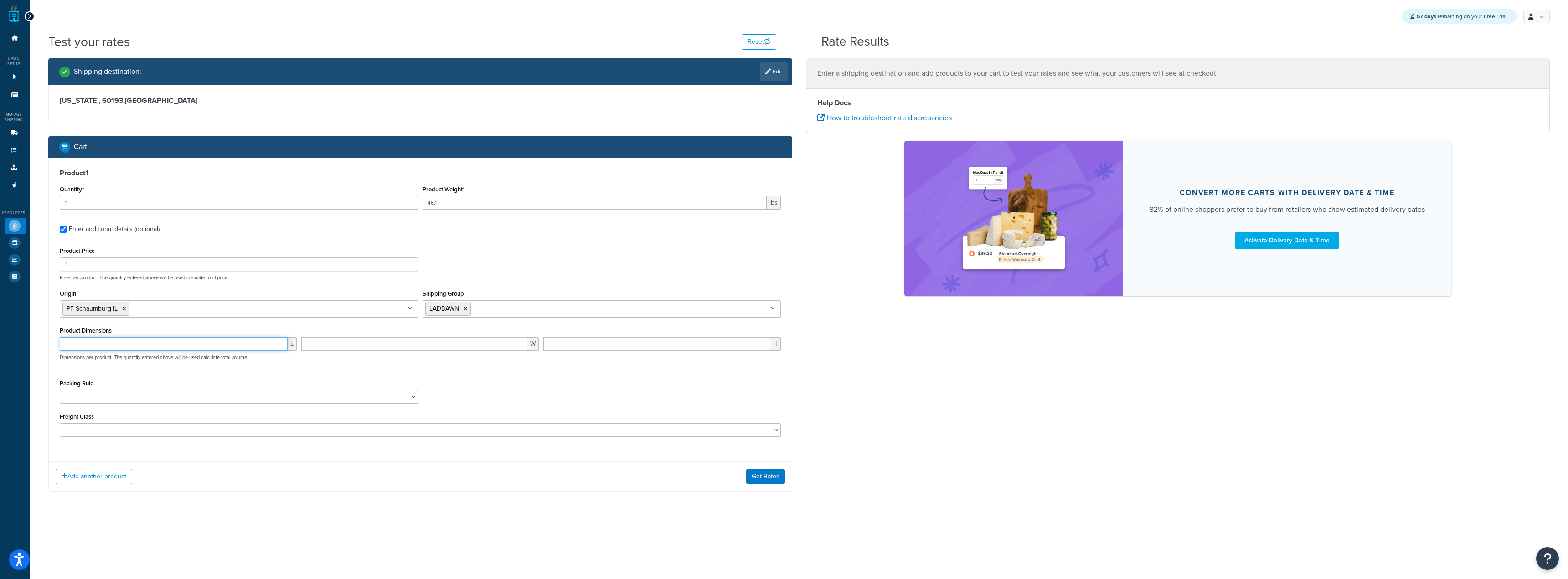
click at [207, 343] on input "number" at bounding box center [173, 344] width 229 height 14
type input "13.5"
click at [393, 348] on input "number" at bounding box center [414, 344] width 226 height 14
type input "13.5"
click at [566, 345] on input "number" at bounding box center [656, 344] width 227 height 14
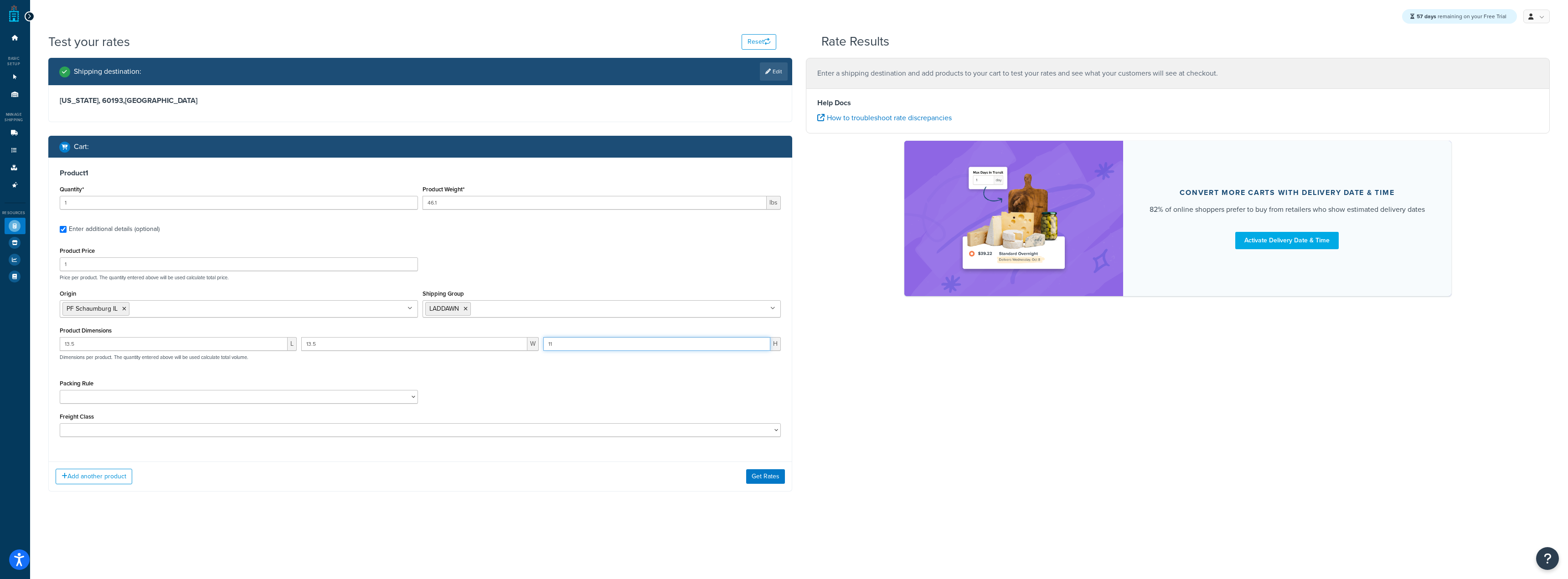
type input "11"
click at [747, 432] on select "50 55 60 65 70 77.5 85 92.5 100 110 125 150 175 200 250 300 400 500" at bounding box center [420, 430] width 721 height 14
select select "175"
click at [59, 424] on select "50 55 60 65 70 77.5 85 92.5 100 110 125 150 175 200 250 300 400 500" at bounding box center [420, 430] width 721 height 14
click at [757, 481] on button "Get Rates" at bounding box center [765, 477] width 39 height 15
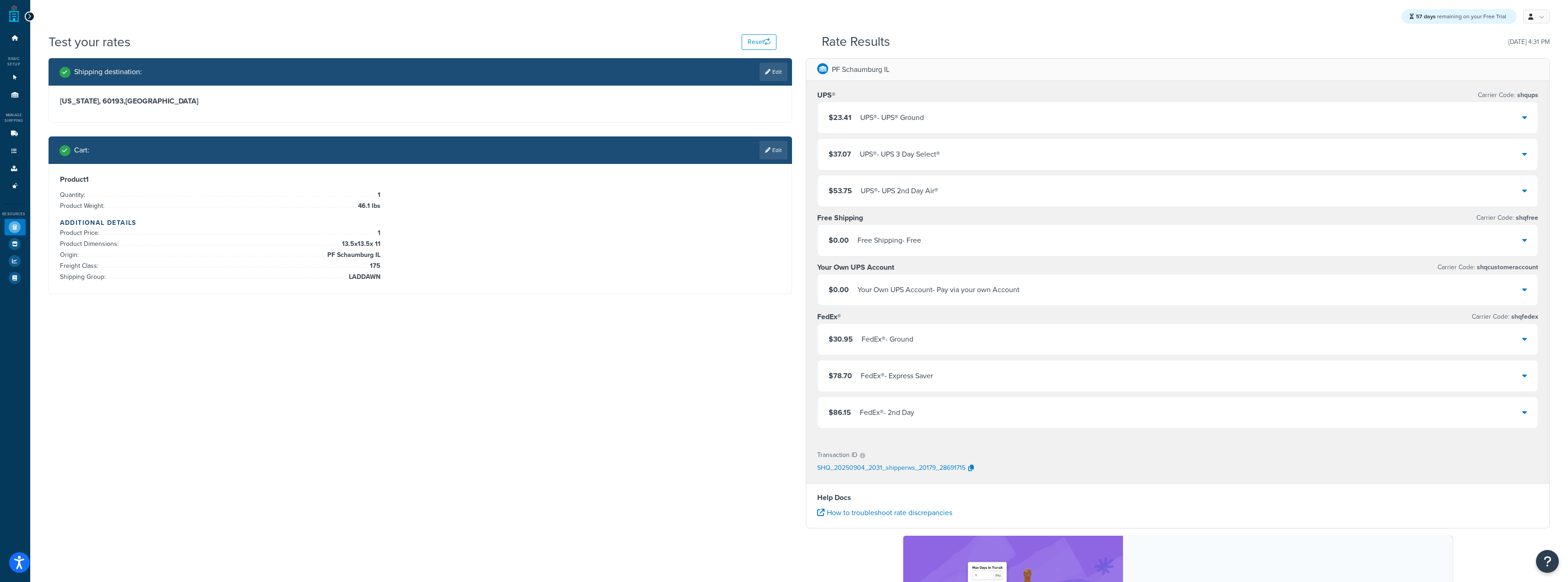
click at [887, 115] on div "UPS® - UPS® Ground" at bounding box center [892, 118] width 64 height 13
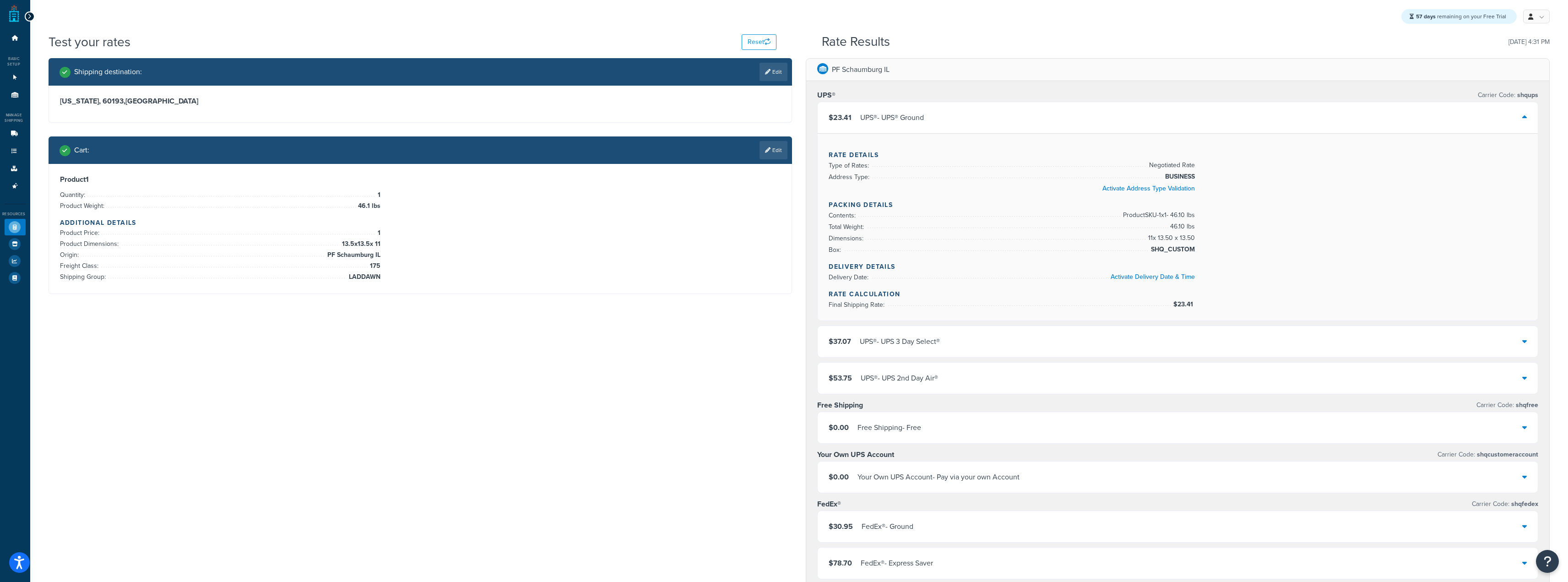
click at [887, 115] on div "UPS® - UPS® Ground" at bounding box center [892, 118] width 64 height 13
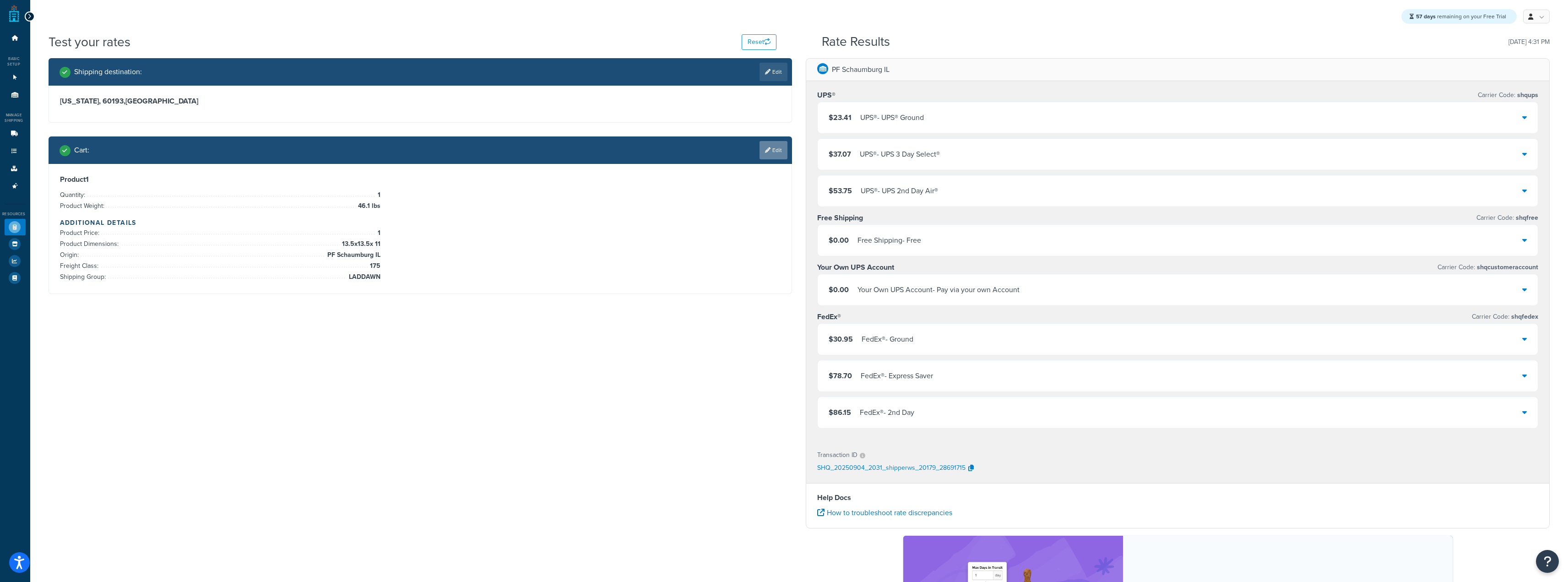
click at [761, 145] on link "Edit" at bounding box center [774, 150] width 28 height 18
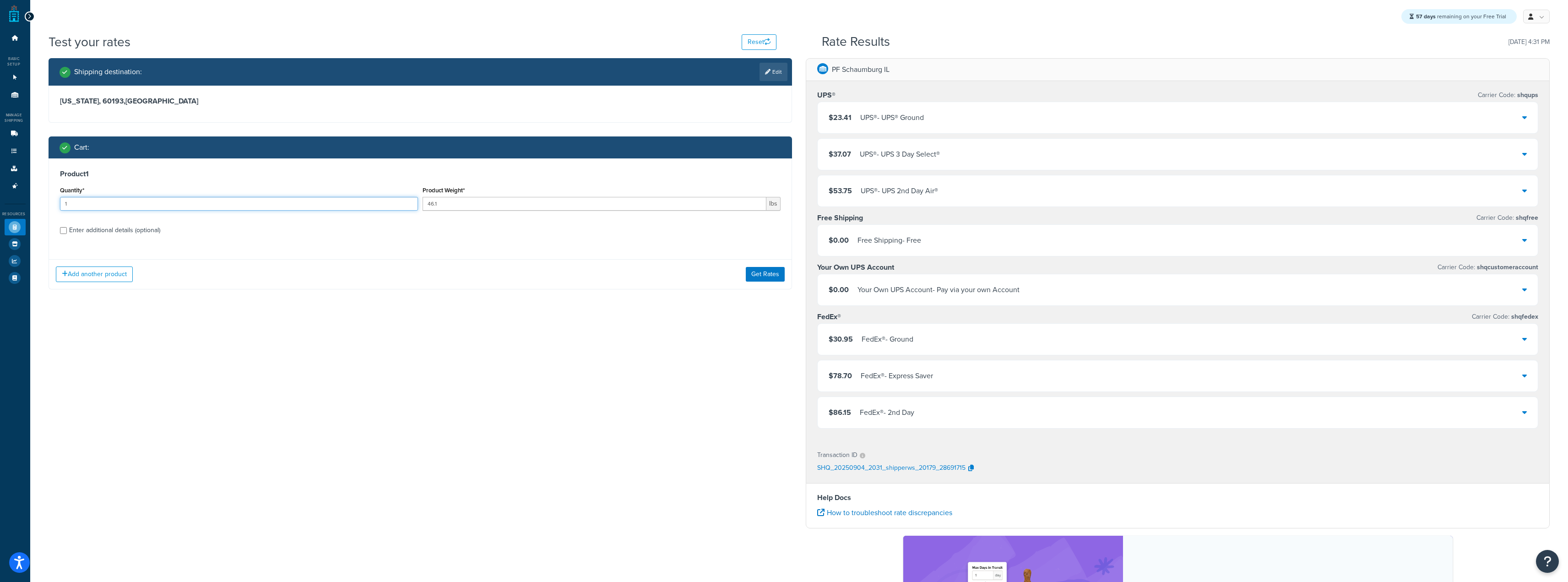
drag, startPoint x: 337, startPoint y: 208, endPoint x: 75, endPoint y: 195, distance: 262.3
click at [75, 195] on div "Quantity* 1" at bounding box center [239, 197] width 358 height 26
drag, startPoint x: 100, startPoint y: 208, endPoint x: 0, endPoint y: 188, distance: 102.0
click at [8, 195] on div "Dashboard Basic Setup Websites 1 Origins 11 Manage Shipping Carriers Carriers A…" at bounding box center [784, 374] width 1568 height 747
type input "5"
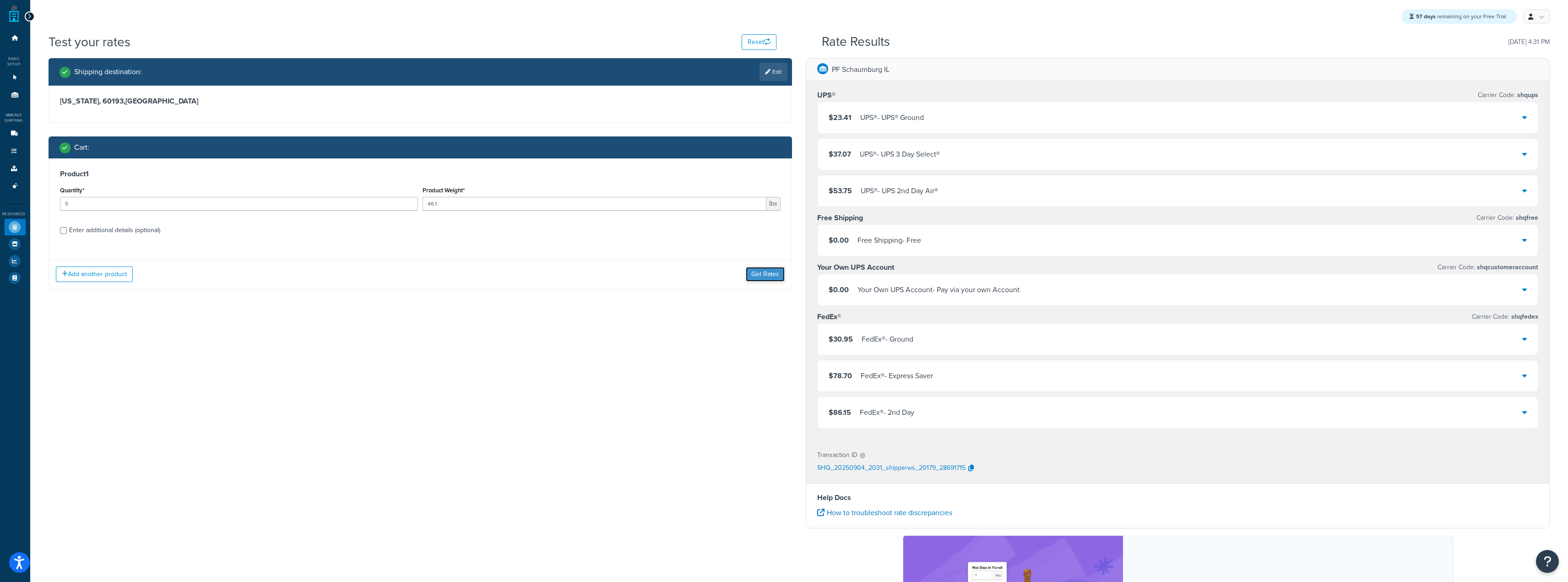
click at [774, 271] on button "Get Rates" at bounding box center [766, 275] width 39 height 15
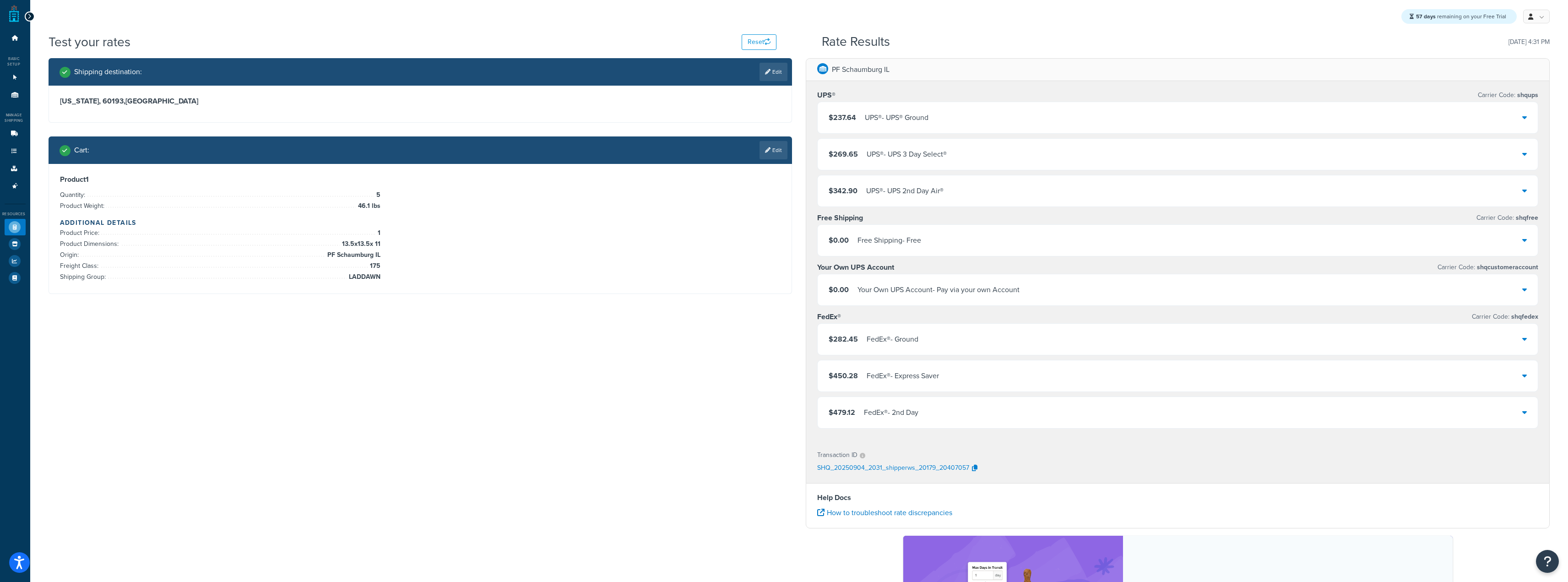
click at [977, 123] on div "$237.64 UPS® - UPS® Ground" at bounding box center [1177, 118] width 720 height 31
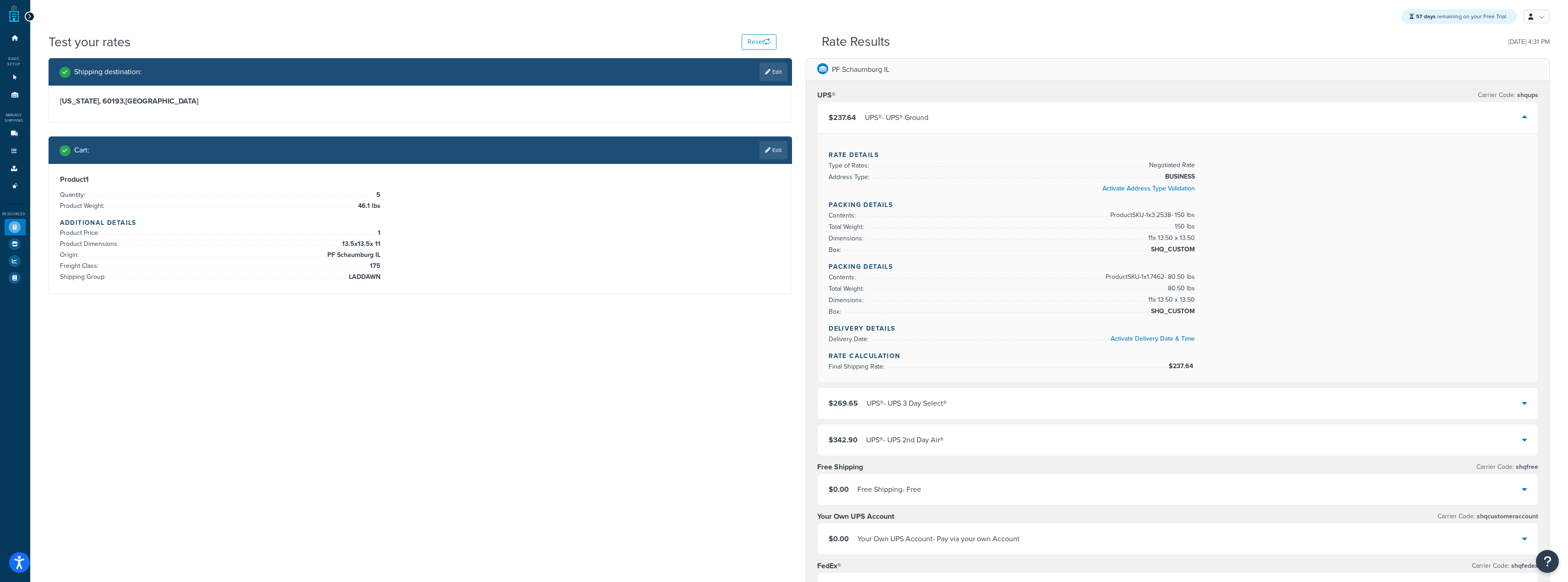
click at [976, 120] on div "$237.64 UPS® - UPS® Ground" at bounding box center [1177, 118] width 720 height 31
